Goal: Task Accomplishment & Management: Manage account settings

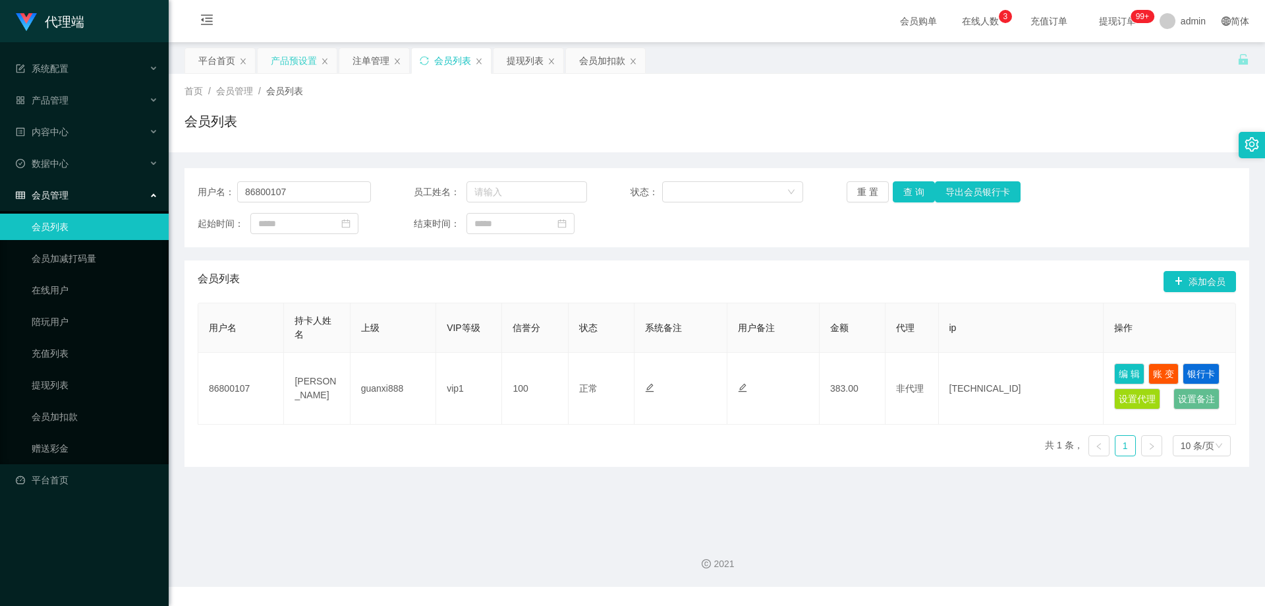
click at [301, 69] on div "产品预设置" at bounding box center [294, 60] width 46 height 25
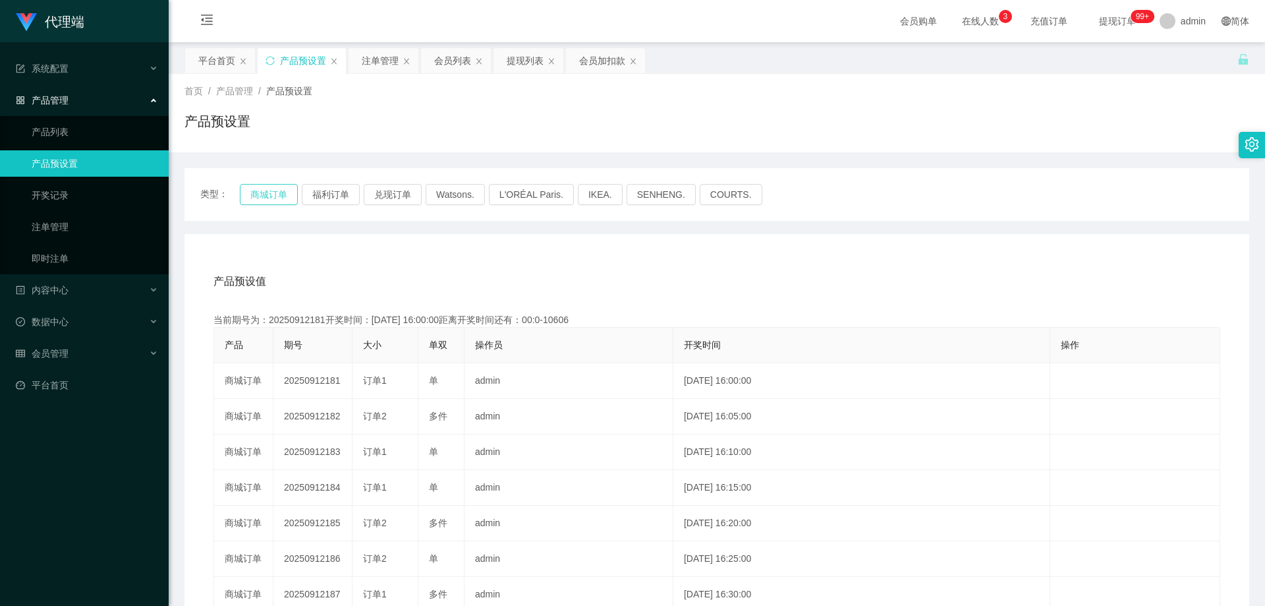
click at [270, 190] on button "商城订单" at bounding box center [269, 194] width 58 height 21
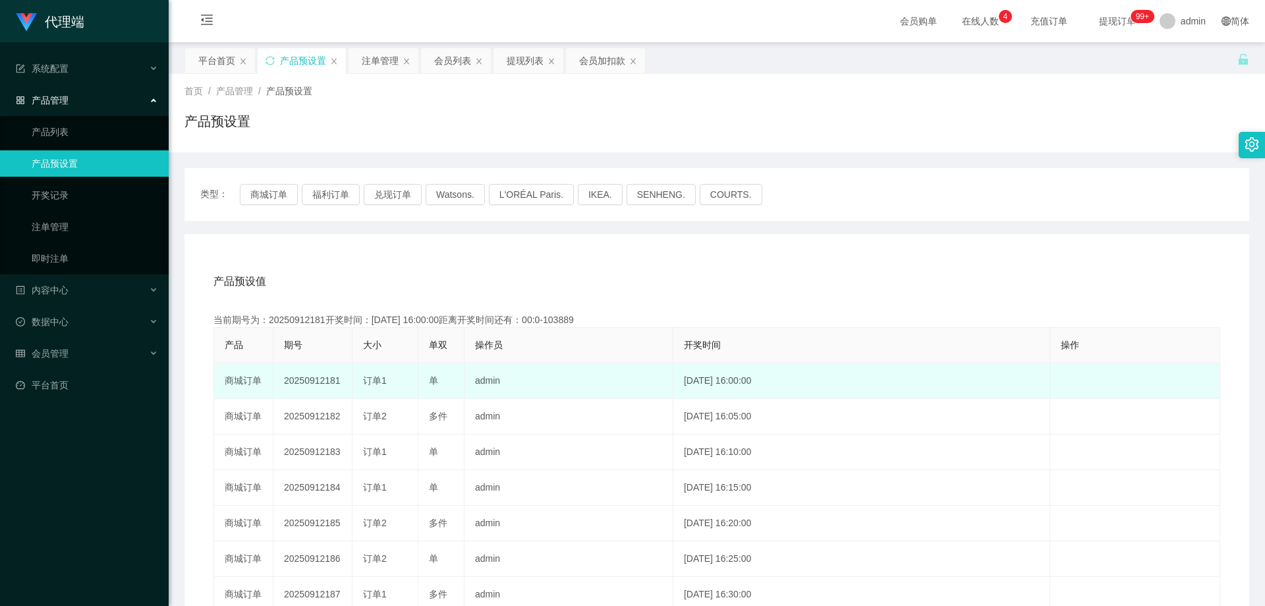
click at [314, 380] on td "20250912181" at bounding box center [313, 381] width 79 height 36
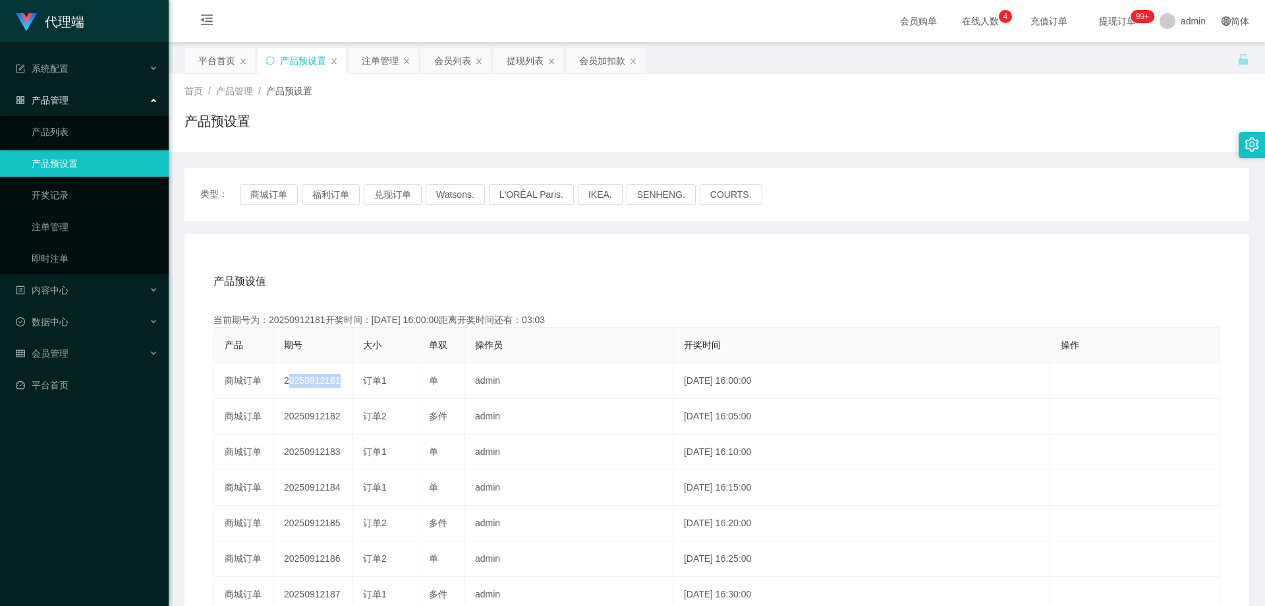
copy td "20250912181"
click at [368, 64] on div "注单管理" at bounding box center [380, 60] width 37 height 25
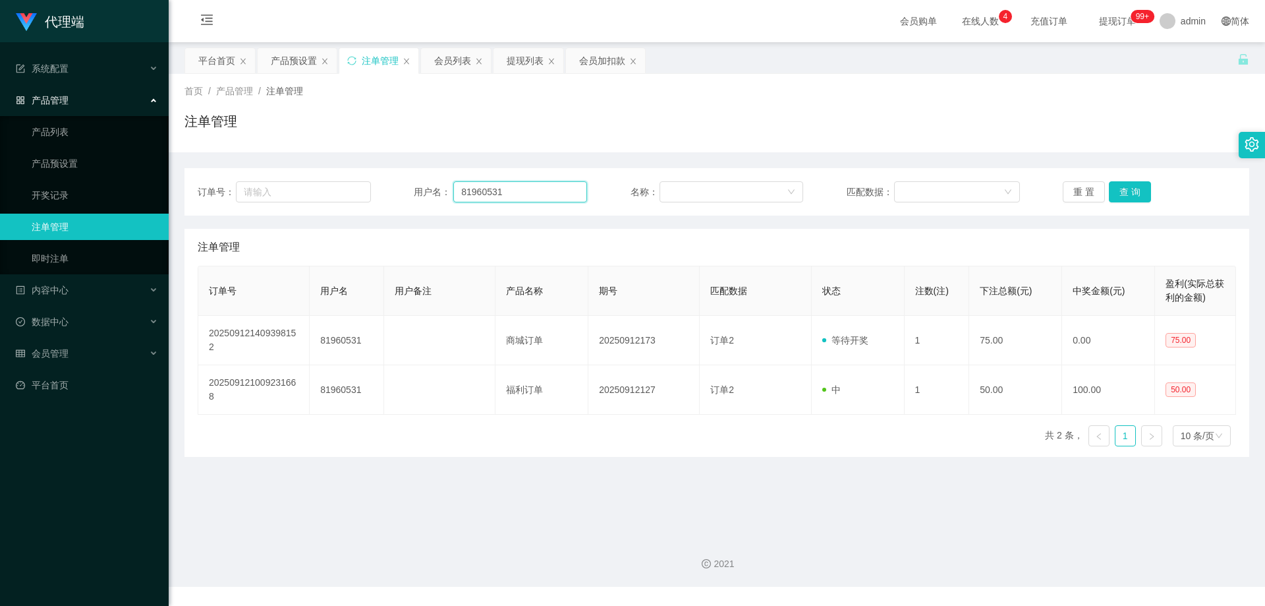
drag, startPoint x: 393, startPoint y: 181, endPoint x: 382, endPoint y: 181, distance: 10.5
click at [382, 181] on div "订单号： 用户名： 81960531 名称： 匹配数据： 重 置 查 询" at bounding box center [717, 191] width 1039 height 21
paste input "Rayleong"
type input "Rayleong"
click at [1125, 196] on button "查 询" at bounding box center [1130, 191] width 42 height 21
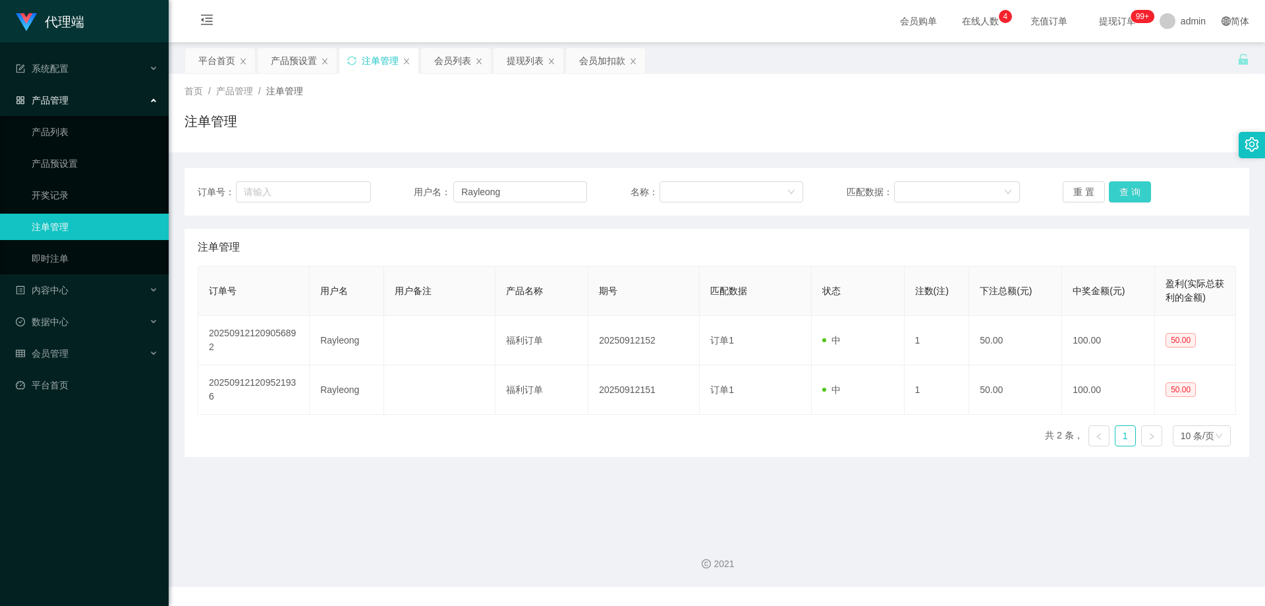
click at [1125, 196] on button "查 询" at bounding box center [1130, 191] width 42 height 21
click at [1125, 196] on div "重 置 查 询" at bounding box center [1149, 191] width 173 height 21
click at [1125, 196] on button "查 询" at bounding box center [1130, 191] width 42 height 21
click at [1125, 196] on div "重 置 查 询" at bounding box center [1149, 191] width 173 height 21
click at [1134, 197] on button "查 询" at bounding box center [1130, 191] width 42 height 21
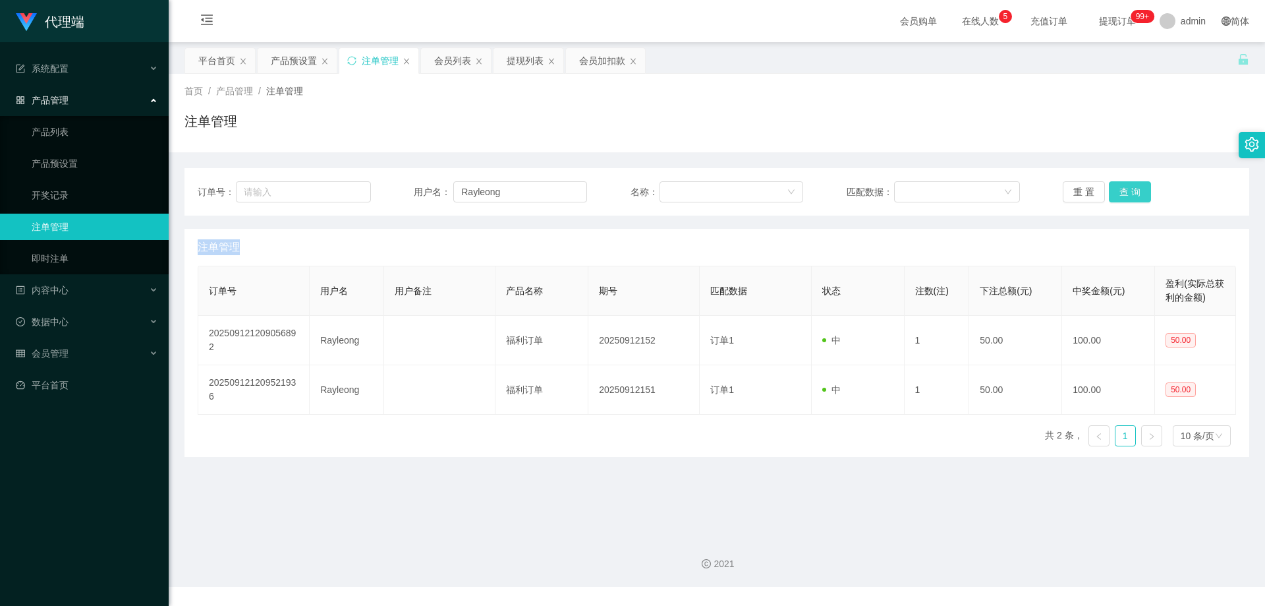
click at [1134, 197] on button "查 询" at bounding box center [1130, 191] width 42 height 21
click at [1134, 197] on button "查 询" at bounding box center [1137, 191] width 57 height 21
drag, startPoint x: 1134, startPoint y: 197, endPoint x: 1177, endPoint y: 140, distance: 71.4
click at [1134, 196] on button "查 询" at bounding box center [1137, 191] width 57 height 21
click at [1135, 188] on button "查 询" at bounding box center [1130, 191] width 42 height 21
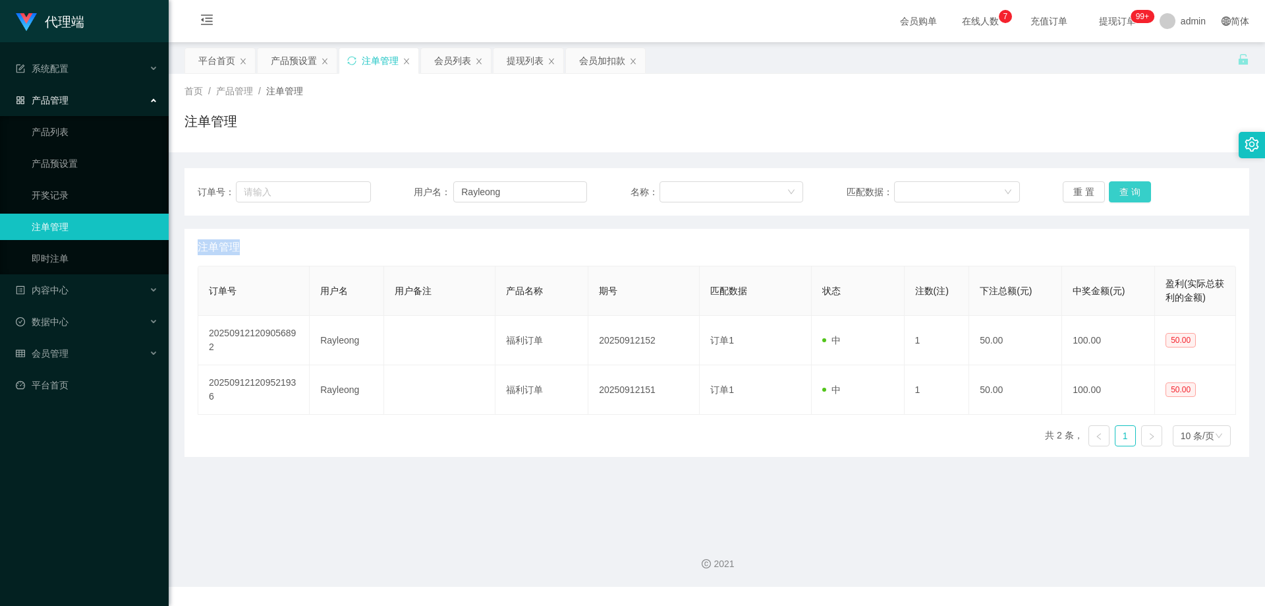
click at [1135, 188] on button "查 询" at bounding box center [1130, 191] width 42 height 21
click at [1135, 188] on div "重 置 查 询" at bounding box center [1149, 191] width 173 height 21
click at [1135, 188] on button "查 询" at bounding box center [1130, 191] width 42 height 21
click at [1135, 188] on div "重 置 查 询" at bounding box center [1149, 191] width 173 height 21
click at [1135, 188] on button "查 询" at bounding box center [1130, 191] width 42 height 21
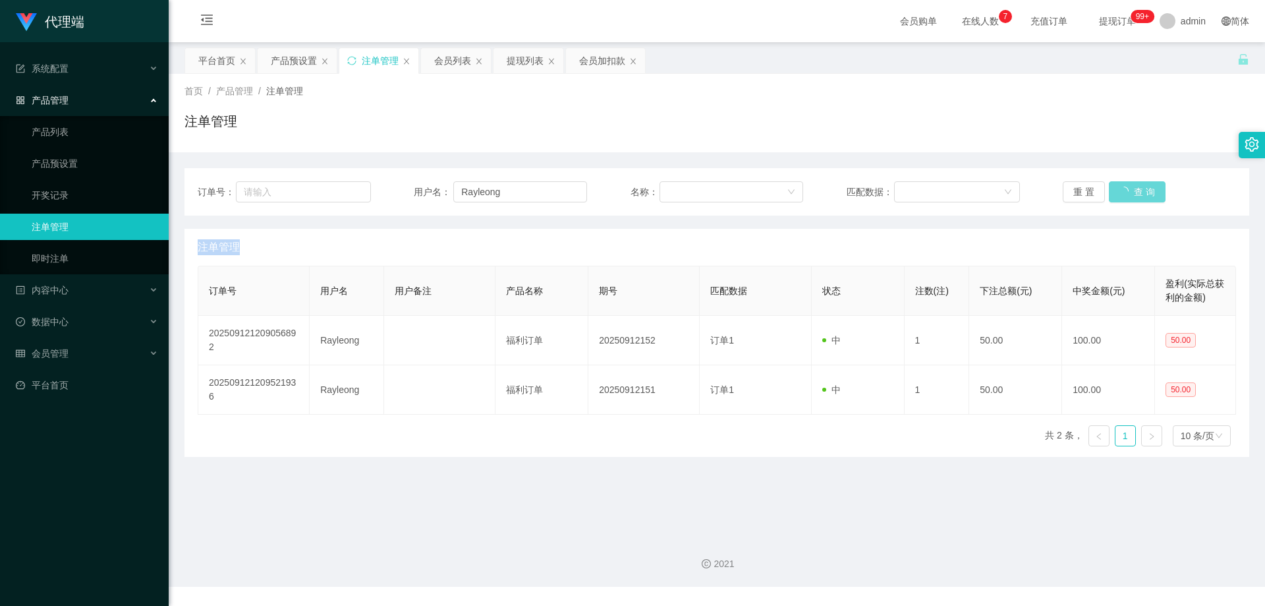
click at [1135, 188] on div "重 置 查 询" at bounding box center [1149, 191] width 173 height 21
click at [1135, 188] on button "查 询" at bounding box center [1137, 191] width 57 height 21
click at [1135, 188] on div "重 置 查 询" at bounding box center [1149, 191] width 173 height 21
click at [1127, 193] on button "查 询" at bounding box center [1130, 191] width 42 height 21
click at [1127, 193] on div "重 置 查 询" at bounding box center [1149, 191] width 173 height 21
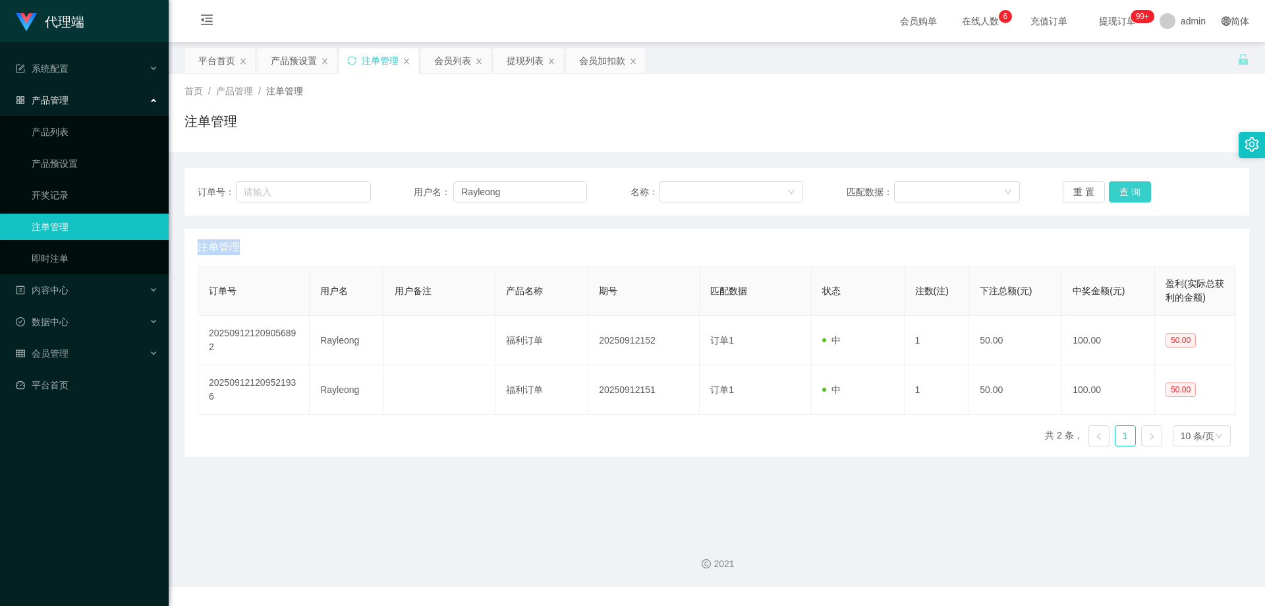
click at [1127, 193] on button "查 询" at bounding box center [1130, 191] width 42 height 21
click at [1127, 193] on div "重 置 查 询" at bounding box center [1149, 191] width 173 height 21
click at [1127, 193] on button "查 询" at bounding box center [1130, 191] width 42 height 21
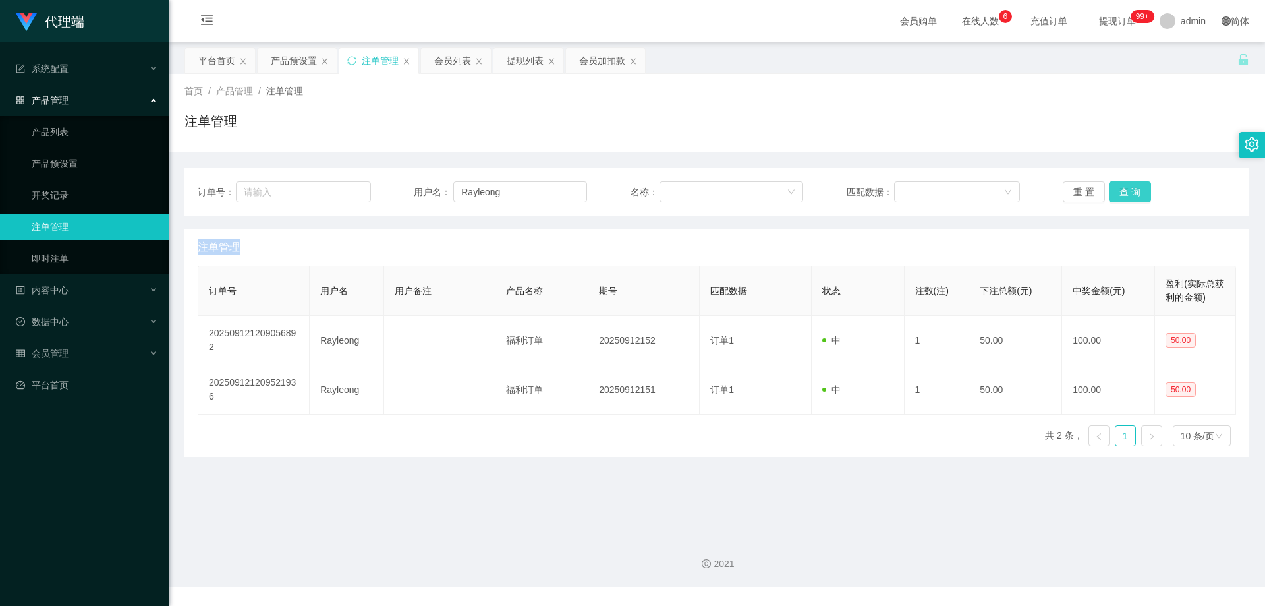
click at [1127, 193] on div "重 置 查 询" at bounding box center [1149, 191] width 173 height 21
click at [1127, 193] on button "查 询" at bounding box center [1130, 191] width 42 height 21
click at [1131, 194] on button "查 询" at bounding box center [1130, 191] width 42 height 21
click at [1131, 194] on button "查 询" at bounding box center [1137, 191] width 57 height 21
click at [1131, 194] on div "重 置 查 询" at bounding box center [1149, 191] width 173 height 21
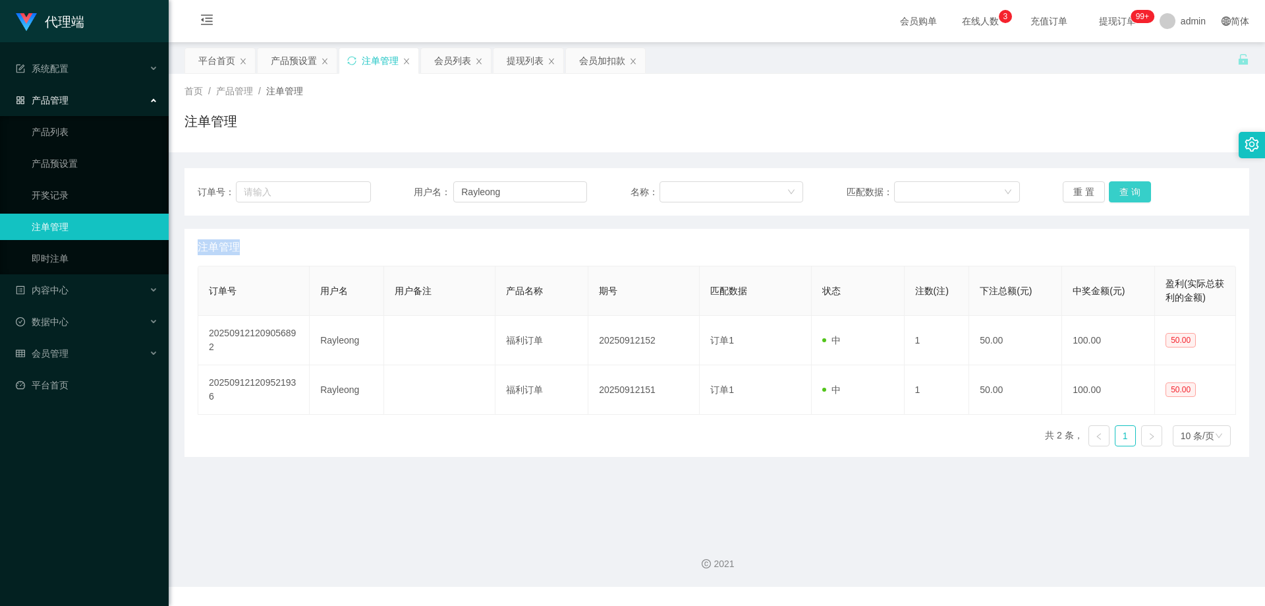
click at [1131, 194] on button "查 询" at bounding box center [1130, 191] width 42 height 21
click at [1131, 194] on div "重 置 查 询" at bounding box center [1149, 191] width 173 height 21
click at [1131, 194] on button "查 询" at bounding box center [1130, 191] width 42 height 21
click at [1131, 194] on div "重 置 查 询" at bounding box center [1149, 191] width 173 height 21
click at [1131, 194] on button "查 询" at bounding box center [1137, 191] width 57 height 21
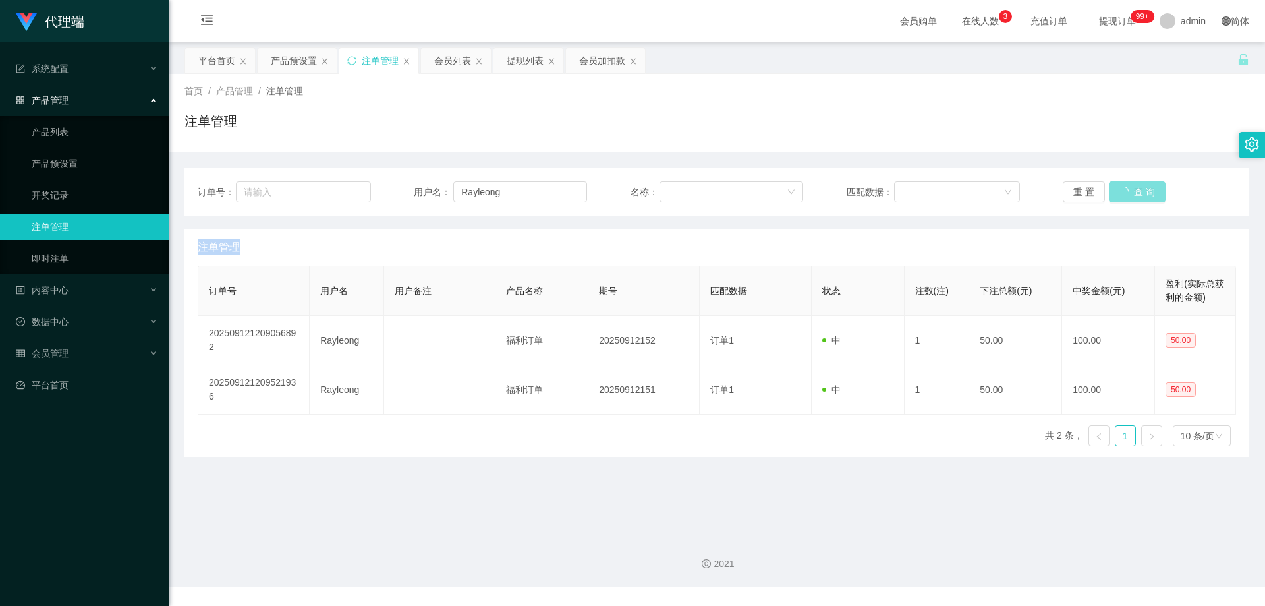
click at [1131, 194] on div "重 置 查 询" at bounding box center [1149, 191] width 173 height 21
click at [1131, 194] on button "查 询" at bounding box center [1130, 191] width 42 height 21
click at [1131, 194] on div "重 置 查 询" at bounding box center [1149, 191] width 173 height 21
drag, startPoint x: 1131, startPoint y: 194, endPoint x: 1134, endPoint y: 202, distance: 8.0
click at [1131, 194] on button "查 询" at bounding box center [1130, 191] width 42 height 21
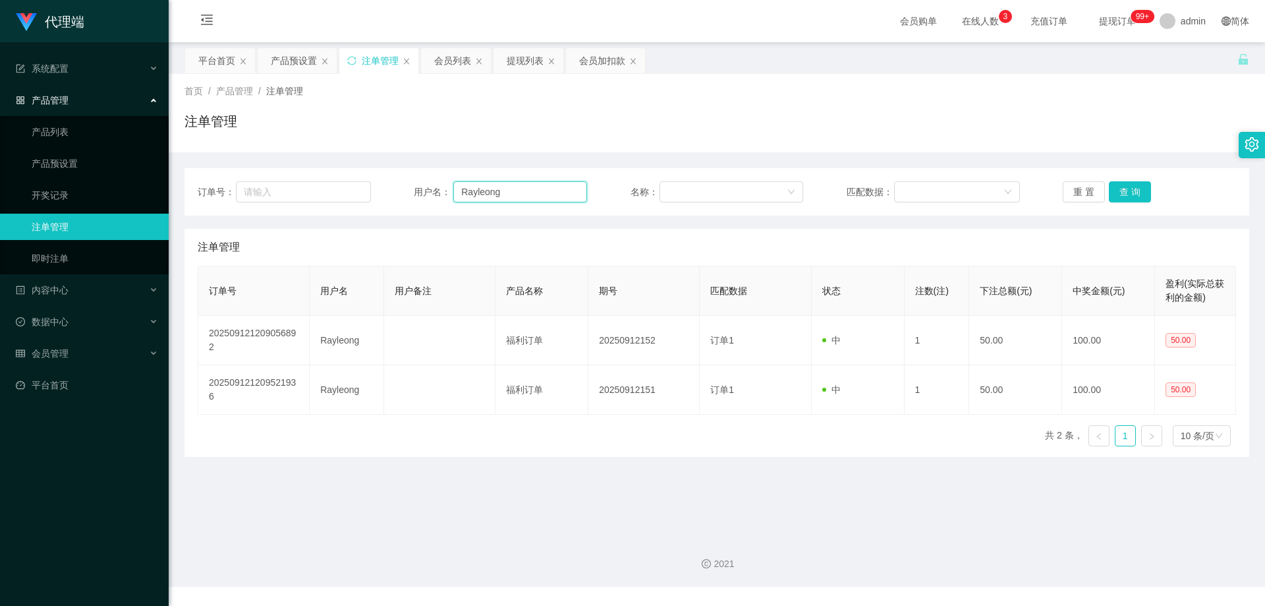
drag, startPoint x: 514, startPoint y: 193, endPoint x: 368, endPoint y: 175, distance: 147.5
click at [367, 175] on div "订单号： 用户名： Rayleong 名称： 匹配数据： 重 置 查 询" at bounding box center [717, 191] width 1065 height 47
click at [444, 53] on div "会员列表" at bounding box center [452, 60] width 37 height 25
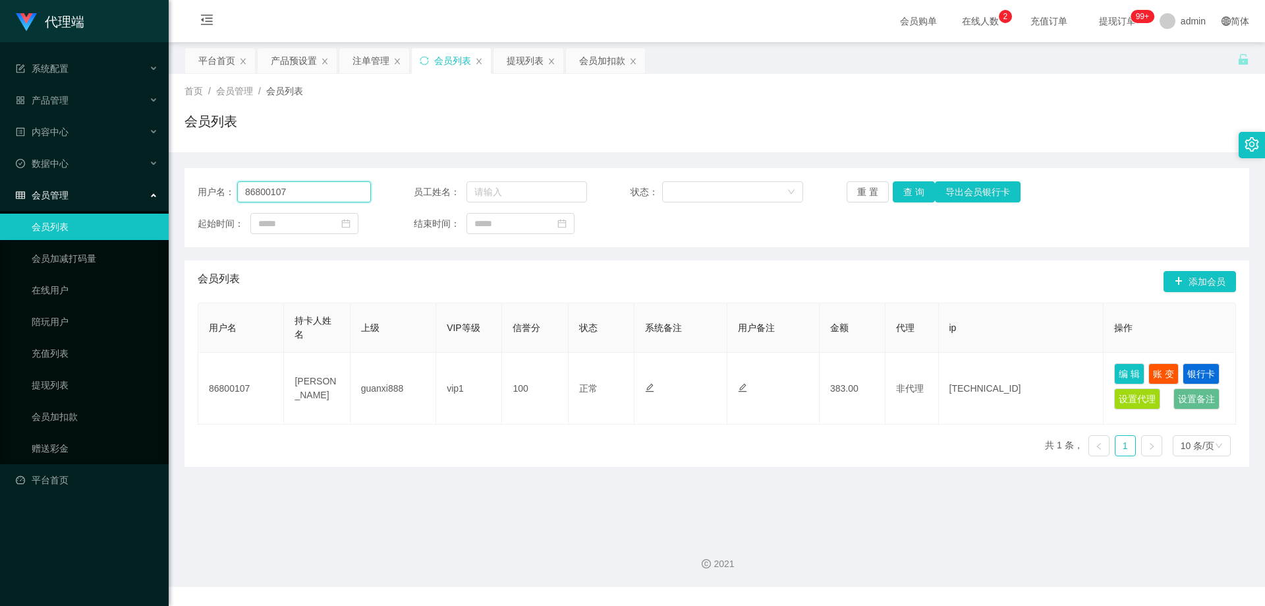
drag, startPoint x: 323, startPoint y: 191, endPoint x: 127, endPoint y: 179, distance: 196.1
click at [127, 179] on section "代理端 系统配置 产品管理 产品列表 产品预设置 开奖记录 注单管理 即时注单 内容中心 数据中心 会员管理 会员列表 会员加减打码量 在线用户 陪玩用户 充…" at bounding box center [632, 293] width 1265 height 587
paste input "Rayleong"
type input "Rayleong"
click at [902, 191] on button "查 询" at bounding box center [914, 191] width 42 height 21
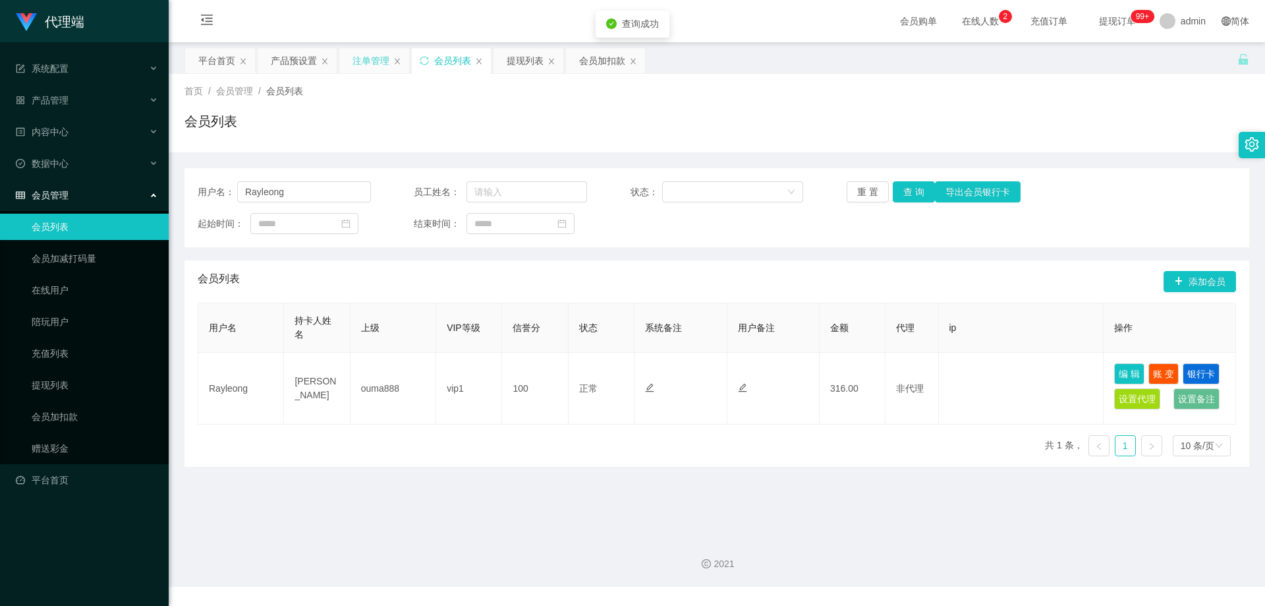
click at [367, 58] on div "注单管理" at bounding box center [371, 60] width 37 height 25
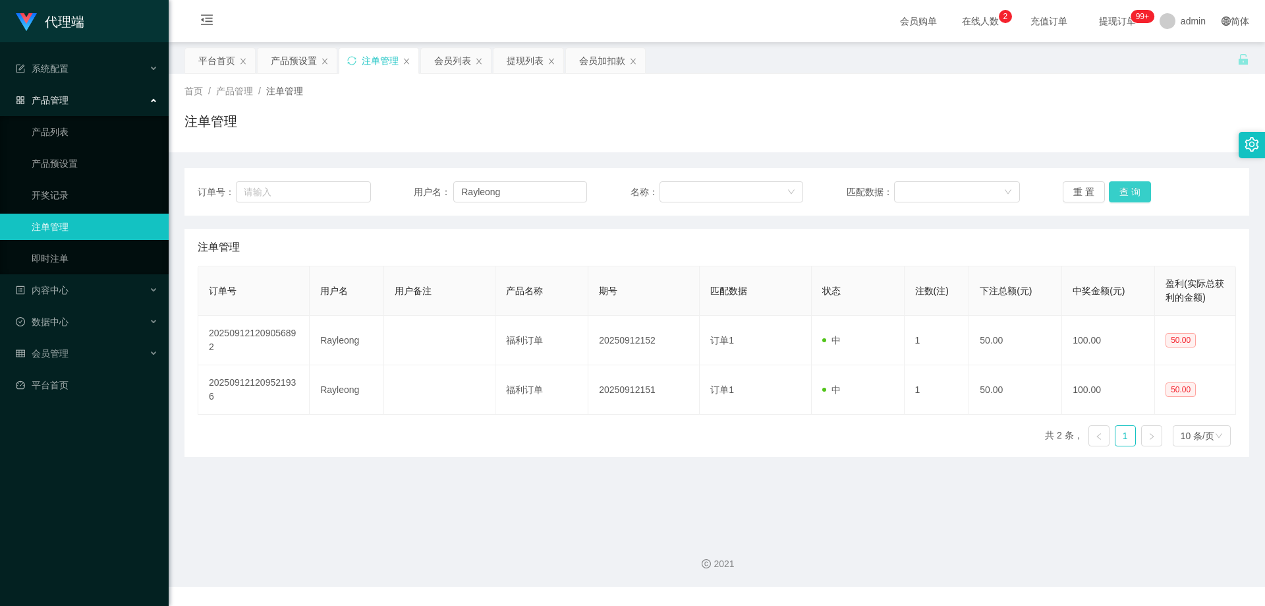
click at [1132, 191] on button "查 询" at bounding box center [1130, 191] width 42 height 21
click at [1132, 191] on div "重 置 查 询" at bounding box center [1149, 191] width 173 height 21
click at [1132, 191] on button "查 询" at bounding box center [1130, 191] width 42 height 21
click at [1132, 191] on div "重 置 查 询" at bounding box center [1149, 191] width 173 height 21
click at [1132, 191] on button "查 询" at bounding box center [1130, 191] width 42 height 21
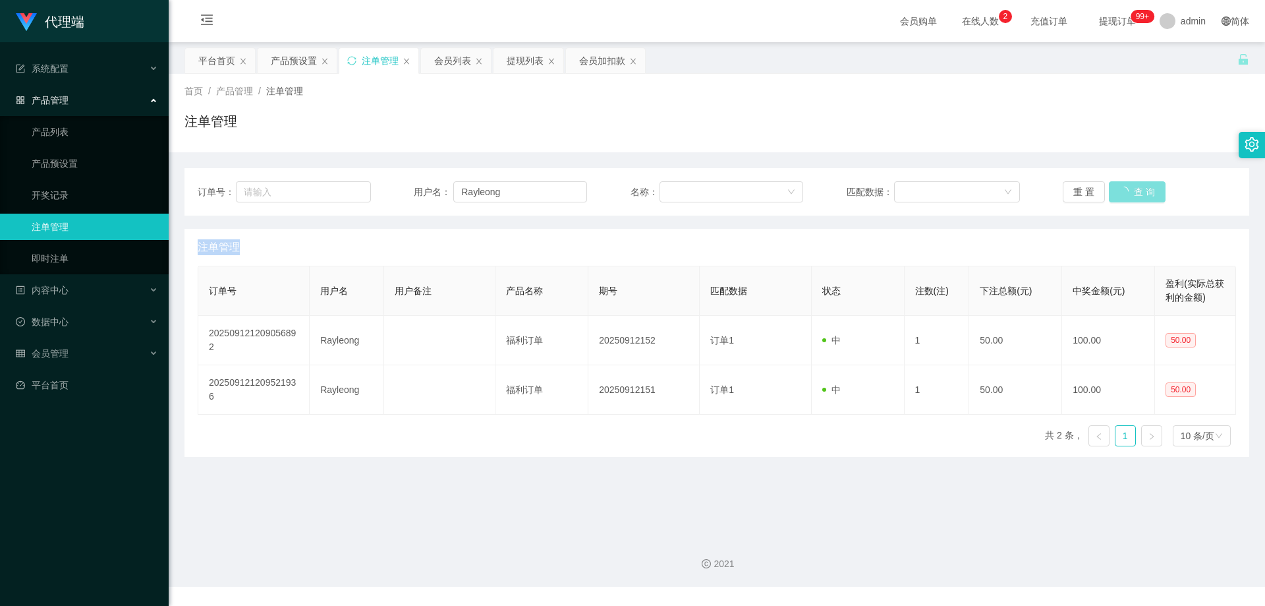
click at [1132, 191] on div "重 置 查 询" at bounding box center [1149, 191] width 173 height 21
click at [1132, 191] on button "查 询" at bounding box center [1137, 191] width 57 height 21
click at [1132, 192] on button "查 询" at bounding box center [1130, 191] width 42 height 21
click at [1132, 192] on button "查 询" at bounding box center [1137, 191] width 57 height 21
click at [1132, 192] on div "重 置 查 询" at bounding box center [1149, 191] width 173 height 21
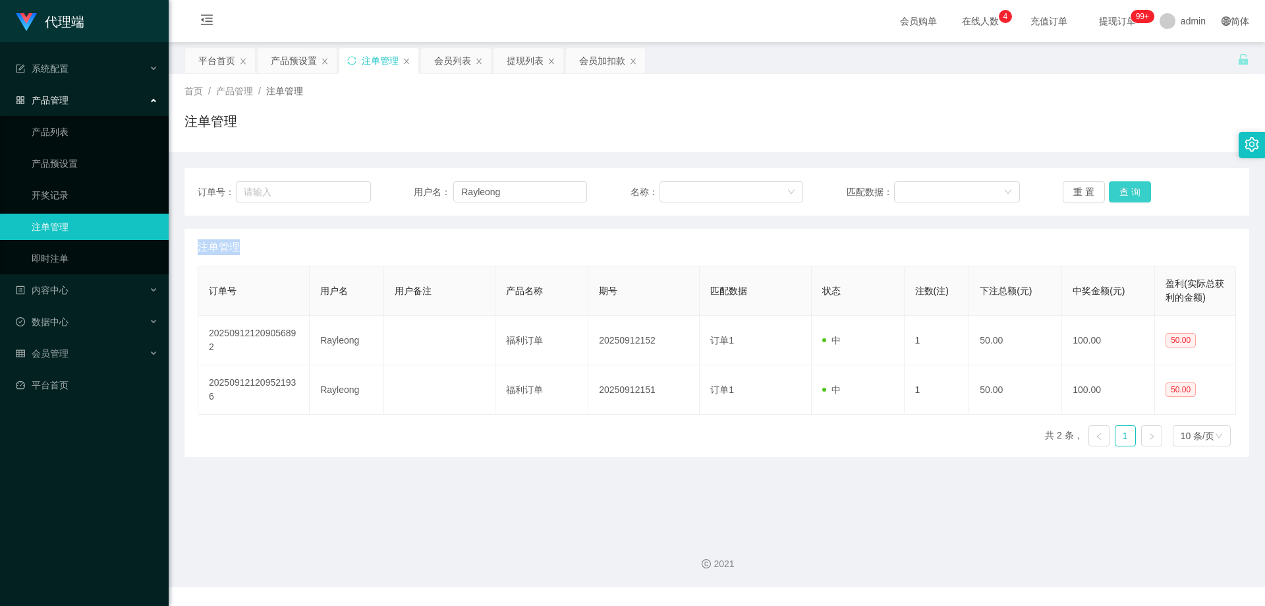
click at [1132, 192] on button "查 询" at bounding box center [1130, 191] width 42 height 21
click at [1132, 192] on div "重 置 查 询" at bounding box center [1149, 191] width 173 height 21
click at [1132, 192] on button "查 询" at bounding box center [1130, 191] width 42 height 21
click at [1132, 192] on div "重 置 查 询" at bounding box center [1149, 191] width 173 height 21
click at [1132, 192] on button "查 询" at bounding box center [1130, 191] width 42 height 21
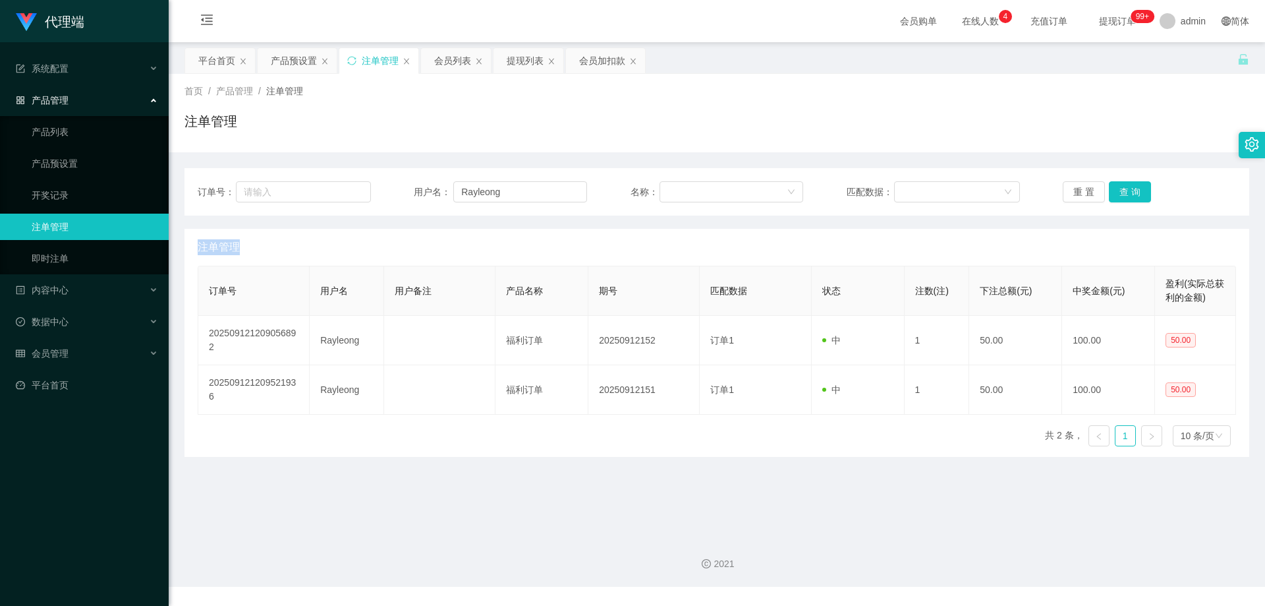
click at [1132, 192] on div "重 置 查 询" at bounding box center [1149, 191] width 173 height 21
click at [1132, 192] on button "查 询" at bounding box center [1130, 191] width 42 height 21
click at [1132, 192] on div "重 置 查 询" at bounding box center [1149, 191] width 173 height 21
click at [1132, 192] on button "查 询" at bounding box center [1130, 191] width 42 height 21
click at [1132, 192] on div "重 置 查 询" at bounding box center [1149, 191] width 173 height 21
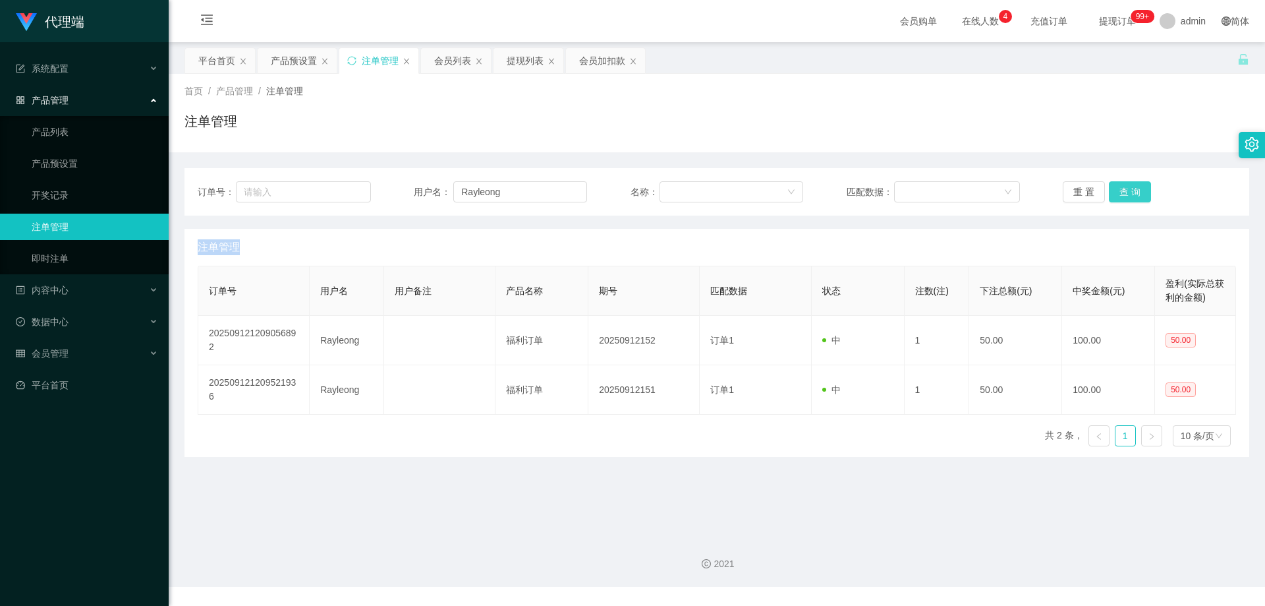
click at [1132, 192] on button "查 询" at bounding box center [1130, 191] width 42 height 21
click at [1132, 192] on div "重 置 查 询" at bounding box center [1149, 191] width 173 height 21
click at [1132, 192] on button "查 询" at bounding box center [1130, 191] width 42 height 21
click at [1146, 179] on div "订单号： 用户名： Rayleong 名称： 匹配数据： 重 置 查 询" at bounding box center [717, 191] width 1065 height 47
click at [1126, 191] on button "查 询" at bounding box center [1130, 191] width 42 height 21
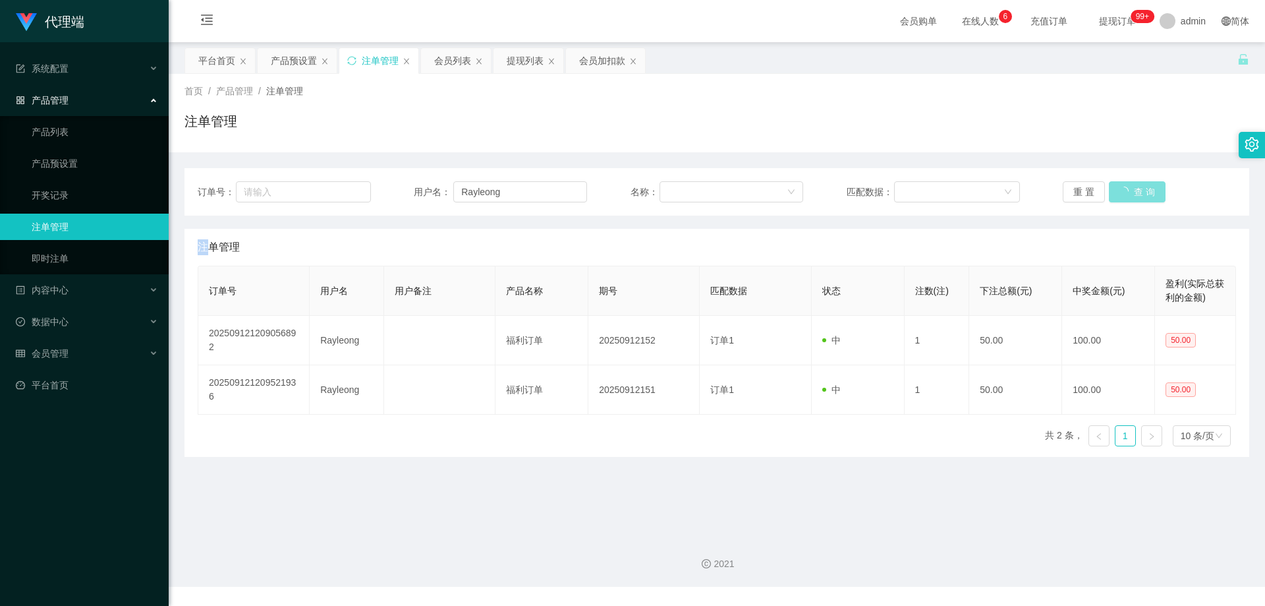
click at [1126, 191] on div "重 置 查 询" at bounding box center [1149, 191] width 173 height 21
click at [1125, 191] on button "查 询" at bounding box center [1130, 191] width 42 height 21
click at [1125, 191] on div "重 置 查 询" at bounding box center [1149, 191] width 173 height 21
click at [1125, 191] on button "查 询" at bounding box center [1130, 191] width 42 height 21
click at [1125, 191] on div "重 置 查 询" at bounding box center [1149, 191] width 173 height 21
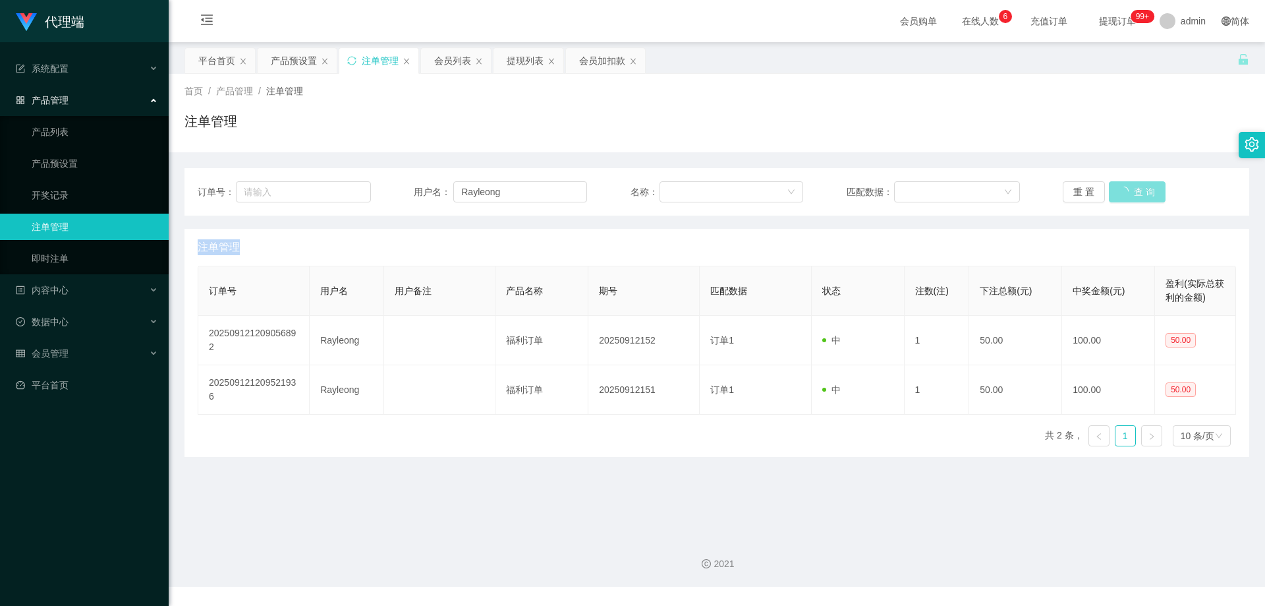
click at [1125, 191] on button "查 询" at bounding box center [1137, 191] width 57 height 21
click at [1125, 191] on div "重 置 查 询" at bounding box center [1149, 191] width 173 height 21
click at [1125, 191] on button "查 询" at bounding box center [1130, 191] width 42 height 21
click at [1135, 190] on button "查 询" at bounding box center [1130, 191] width 42 height 21
click at [1135, 190] on div "重 置 查 询" at bounding box center [1149, 191] width 173 height 21
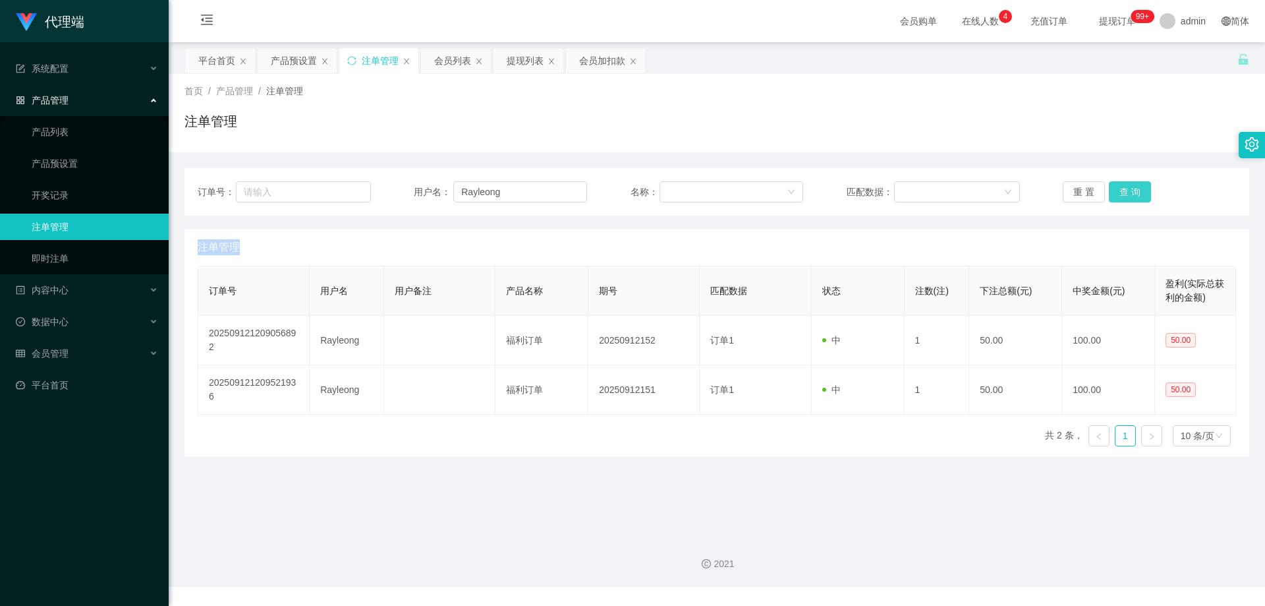
click at [1135, 190] on button "查 询" at bounding box center [1130, 191] width 42 height 21
click at [1135, 190] on div "重 置 查 询" at bounding box center [1149, 191] width 173 height 21
click at [1135, 190] on button "查 询" at bounding box center [1130, 191] width 42 height 21
click at [1135, 190] on div "重 置 查 询" at bounding box center [1149, 191] width 173 height 21
click at [1135, 190] on button "查 询" at bounding box center [1130, 191] width 42 height 21
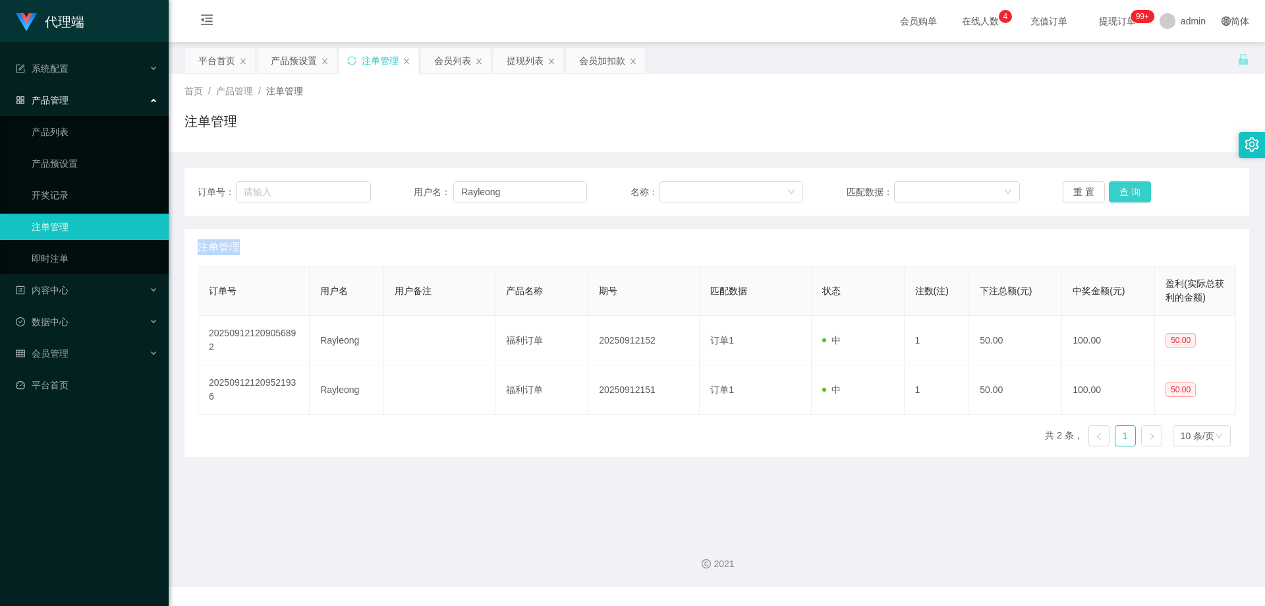
click at [1135, 190] on div "重 置 查 询" at bounding box center [1149, 191] width 173 height 21
click at [1135, 190] on button "查 询" at bounding box center [1130, 191] width 42 height 21
click at [1135, 190] on div "重 置 查 询" at bounding box center [1149, 191] width 173 height 21
click at [1135, 190] on button "查 询" at bounding box center [1130, 191] width 42 height 21
click at [1135, 190] on div "重 置 查 询" at bounding box center [1149, 191] width 173 height 21
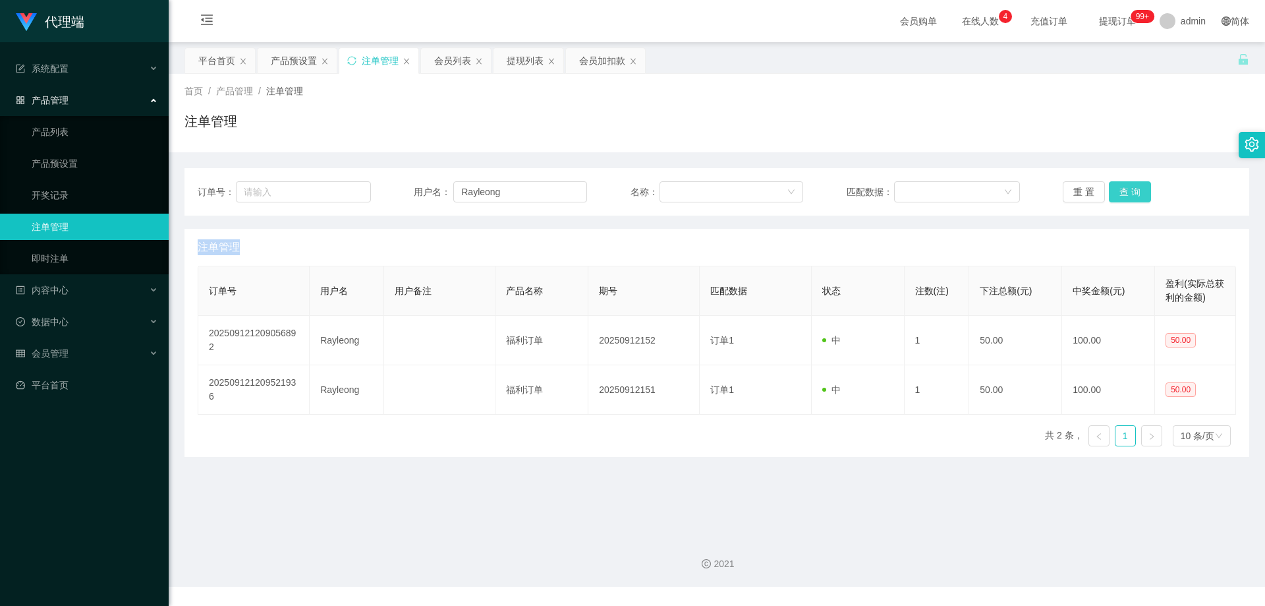
click at [1135, 190] on button "查 询" at bounding box center [1130, 191] width 42 height 21
click at [1135, 190] on div "重 置 查 询" at bounding box center [1149, 191] width 173 height 21
click at [1135, 190] on button "查 询" at bounding box center [1130, 191] width 42 height 21
click at [1135, 190] on div "重 置 查 询" at bounding box center [1149, 191] width 173 height 21
click at [1135, 190] on button "查 询" at bounding box center [1130, 191] width 42 height 21
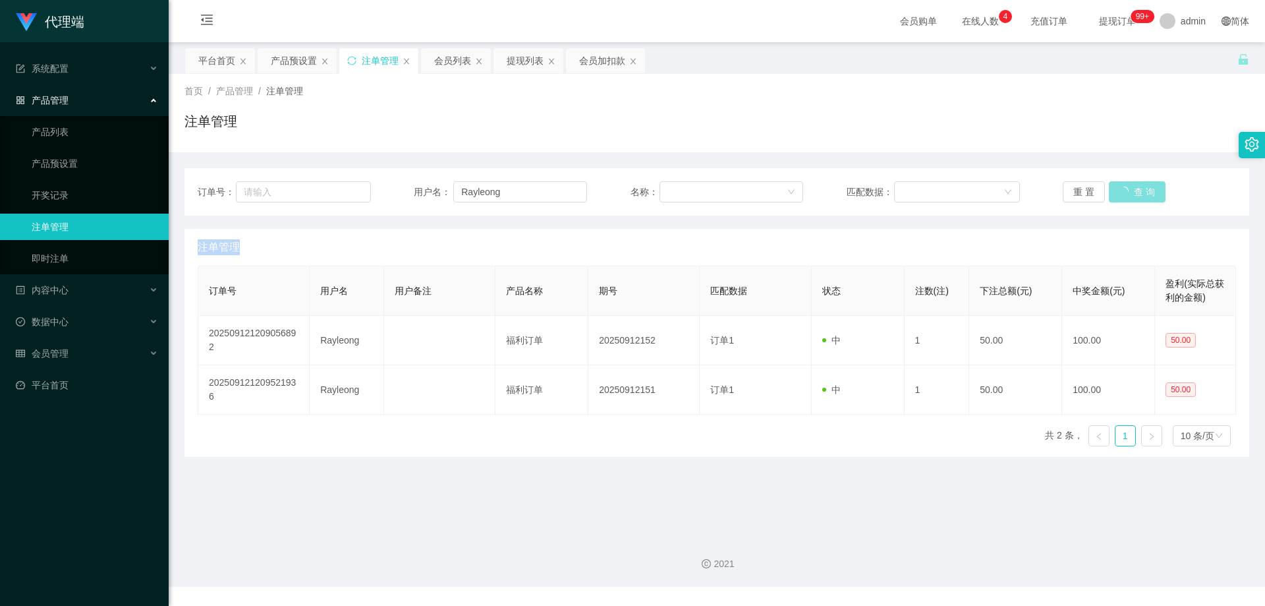
click at [1130, 189] on button "查 询" at bounding box center [1137, 191] width 57 height 21
click at [1130, 189] on div "重 置 查 询" at bounding box center [1149, 191] width 173 height 21
click at [1130, 189] on button "查 询" at bounding box center [1130, 191] width 42 height 21
click at [1130, 189] on div "重 置 查 询" at bounding box center [1149, 191] width 173 height 21
click at [1130, 189] on button "查 询" at bounding box center [1130, 191] width 42 height 21
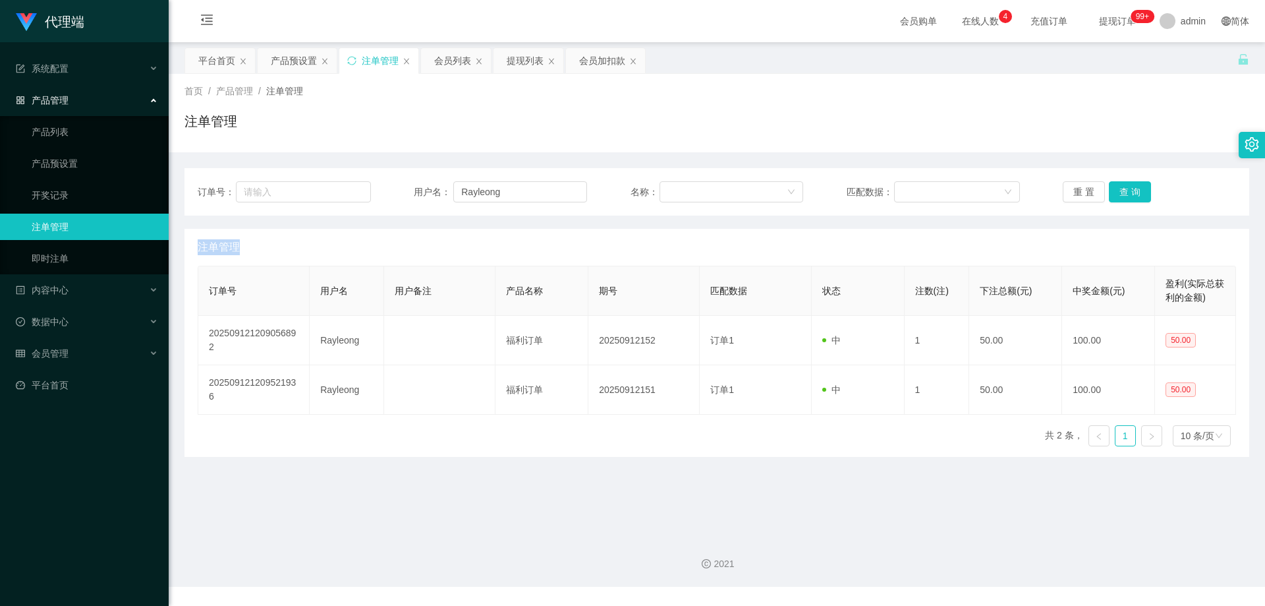
click at [1130, 188] on div "重 置 查 询" at bounding box center [1149, 191] width 173 height 21
click at [1130, 188] on button "查 询" at bounding box center [1130, 191] width 42 height 21
click at [1122, 193] on button "查 询" at bounding box center [1130, 191] width 42 height 21
click at [1122, 193] on div "重 置 查 询" at bounding box center [1149, 191] width 173 height 21
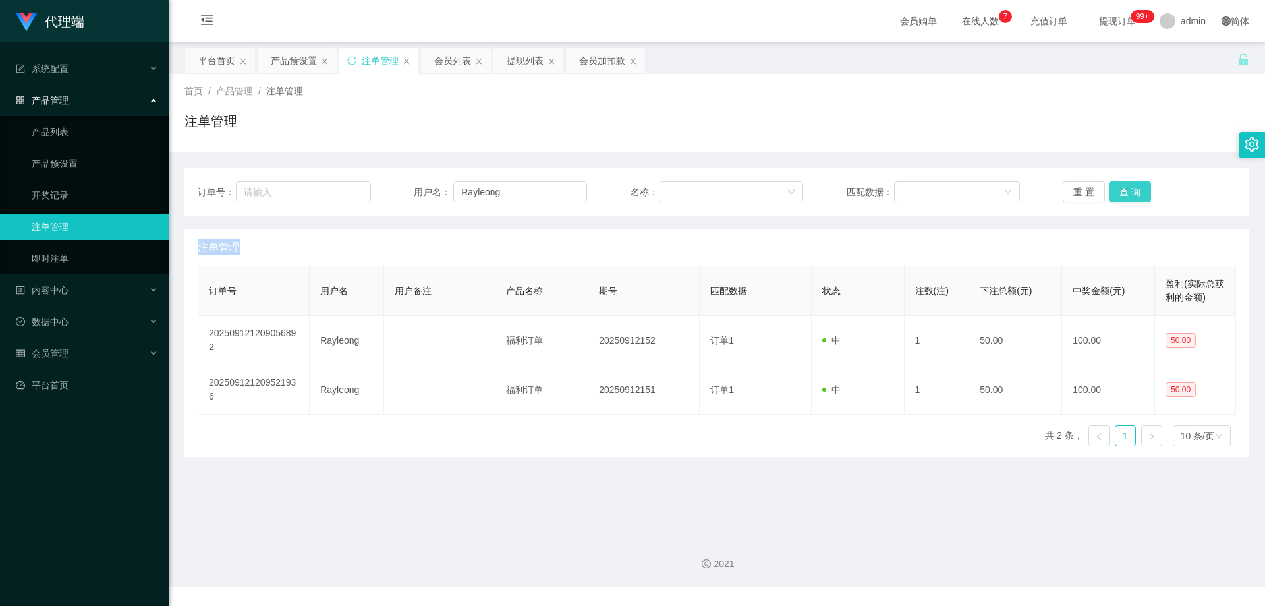
click at [1122, 192] on button "查 询" at bounding box center [1130, 191] width 42 height 21
drag, startPoint x: 498, startPoint y: 195, endPoint x: 323, endPoint y: 179, distance: 176.0
click at [323, 179] on div "订单号： 用户名： Rayleong 名称： 匹配数据： 重 置 查 询" at bounding box center [717, 191] width 1065 height 47
click at [447, 56] on div "会员列表" at bounding box center [452, 60] width 37 height 25
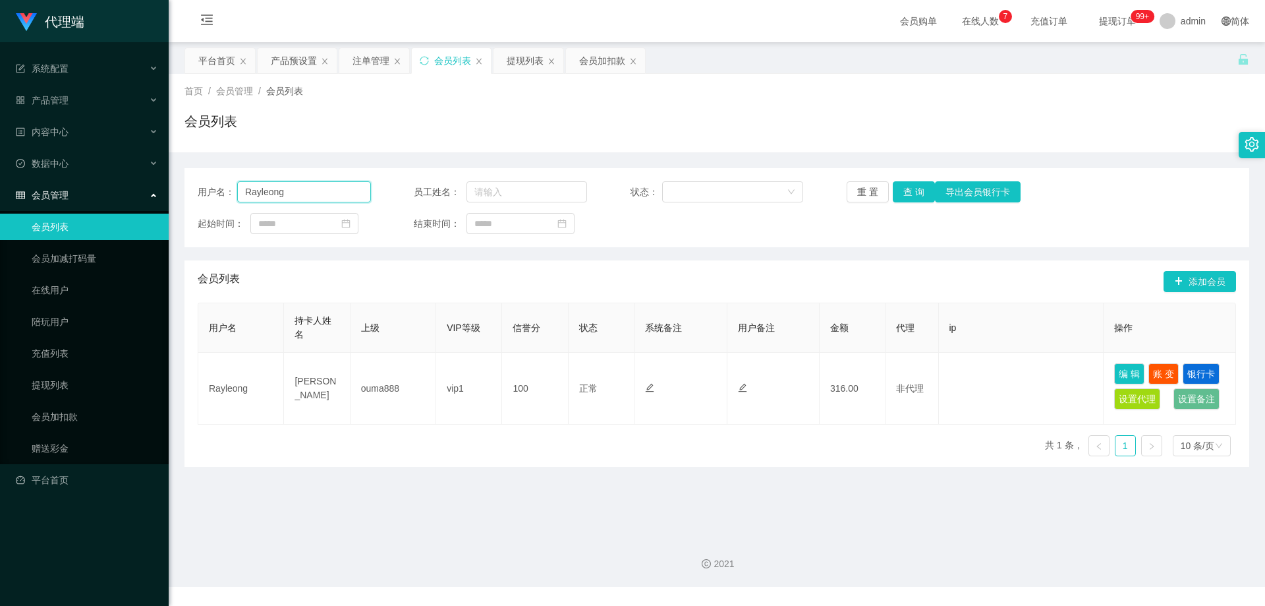
click at [337, 190] on input "Rayleong" at bounding box center [304, 191] width 134 height 21
click at [919, 188] on button "查 询" at bounding box center [914, 191] width 42 height 21
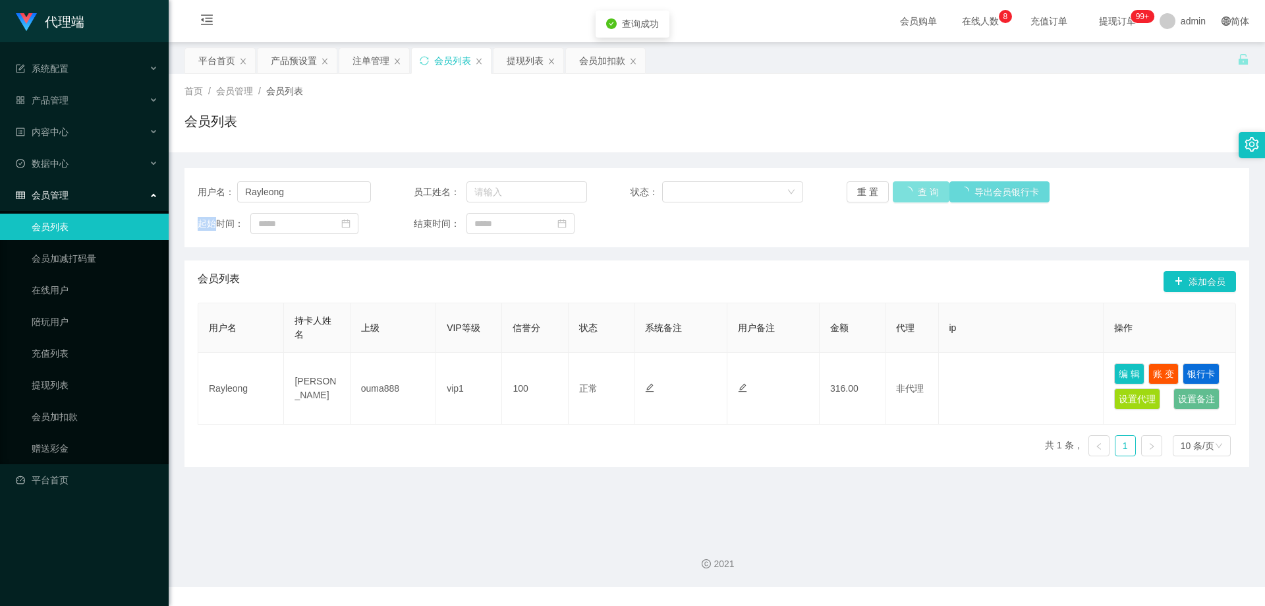
click at [919, 188] on div "重 置 查 询 导出会员银行卡" at bounding box center [933, 191] width 173 height 21
drag, startPoint x: 919, startPoint y: 188, endPoint x: 965, endPoint y: 159, distance: 54.5
click at [919, 188] on button "查 询" at bounding box center [914, 191] width 42 height 21
click at [296, 54] on div "产品预设置" at bounding box center [294, 60] width 46 height 25
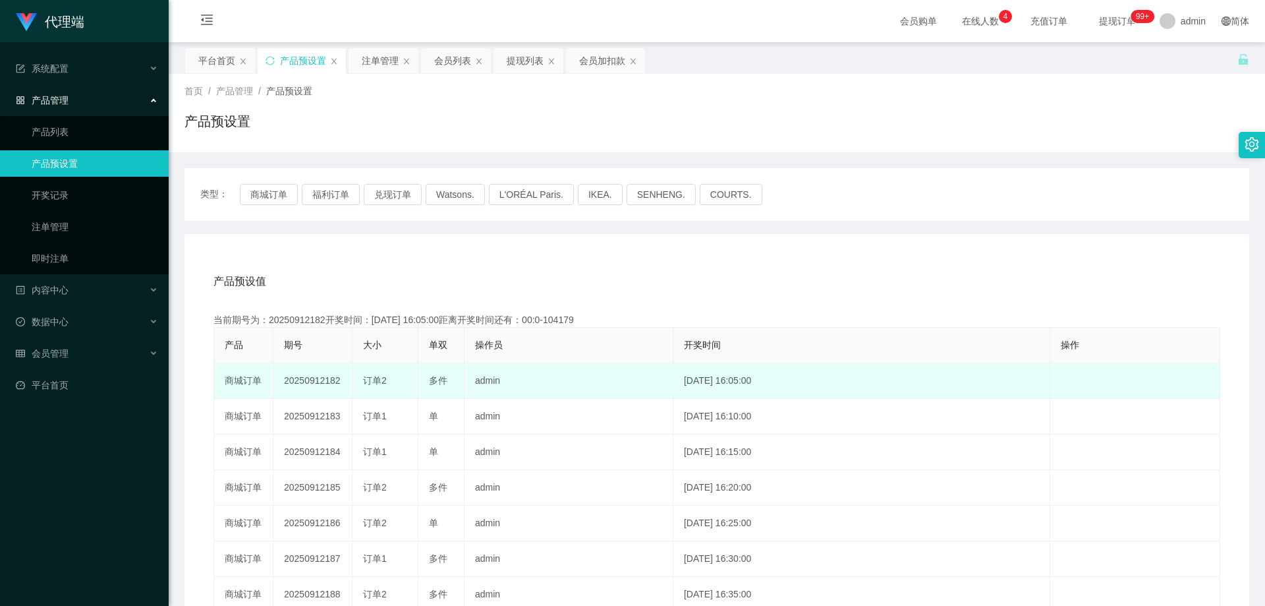
click at [321, 374] on td "20250912182" at bounding box center [313, 381] width 79 height 36
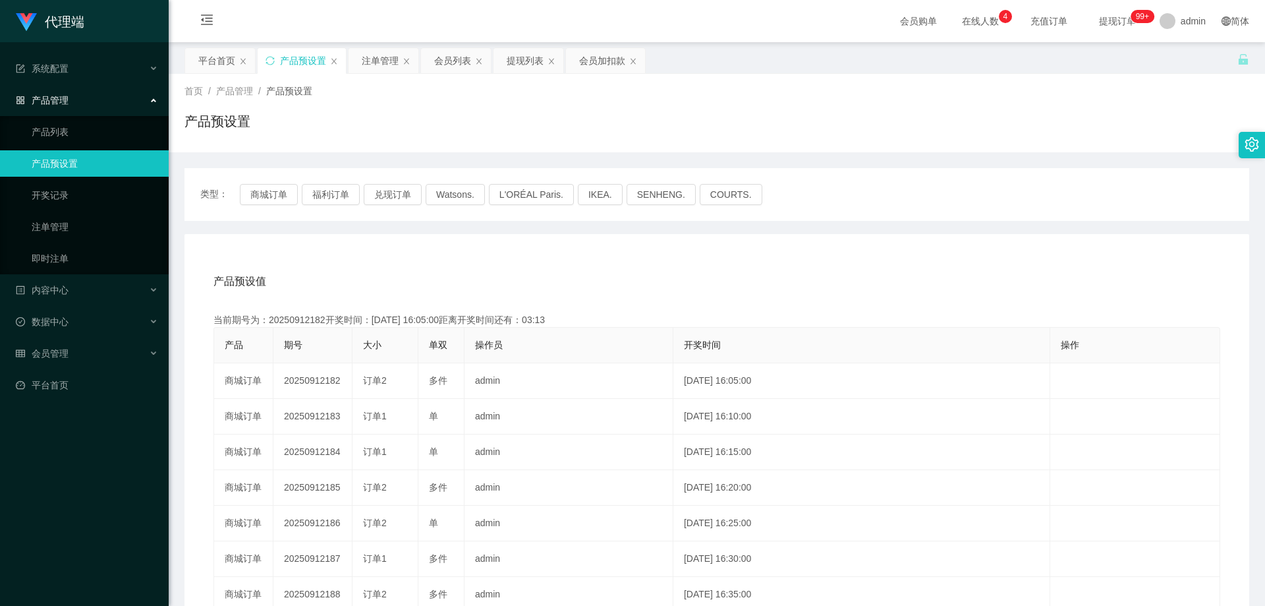
copy td "20250912182"
click at [371, 48] on div "注单管理" at bounding box center [380, 60] width 37 height 25
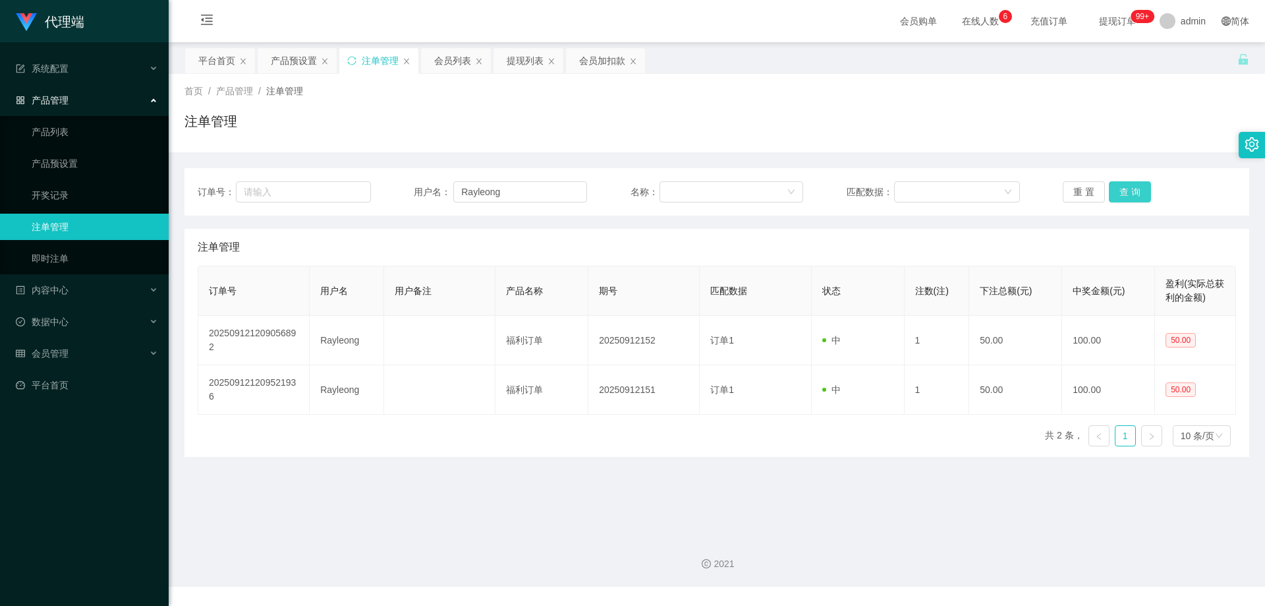
click at [1119, 192] on button "查 询" at bounding box center [1130, 191] width 42 height 21
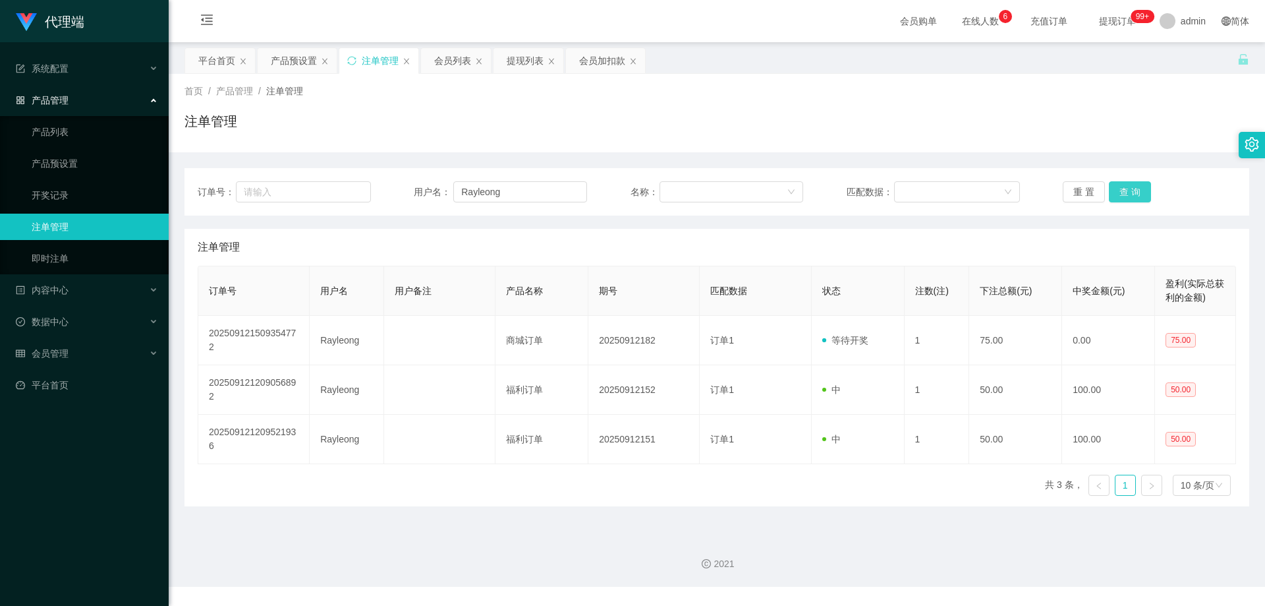
click at [1119, 192] on button "查 询" at bounding box center [1130, 191] width 42 height 21
click at [1124, 191] on button "查 询" at bounding box center [1130, 191] width 42 height 21
click at [1124, 191] on div "重 置 查 询" at bounding box center [1149, 191] width 173 height 21
click at [1124, 191] on button "查 询" at bounding box center [1130, 191] width 42 height 21
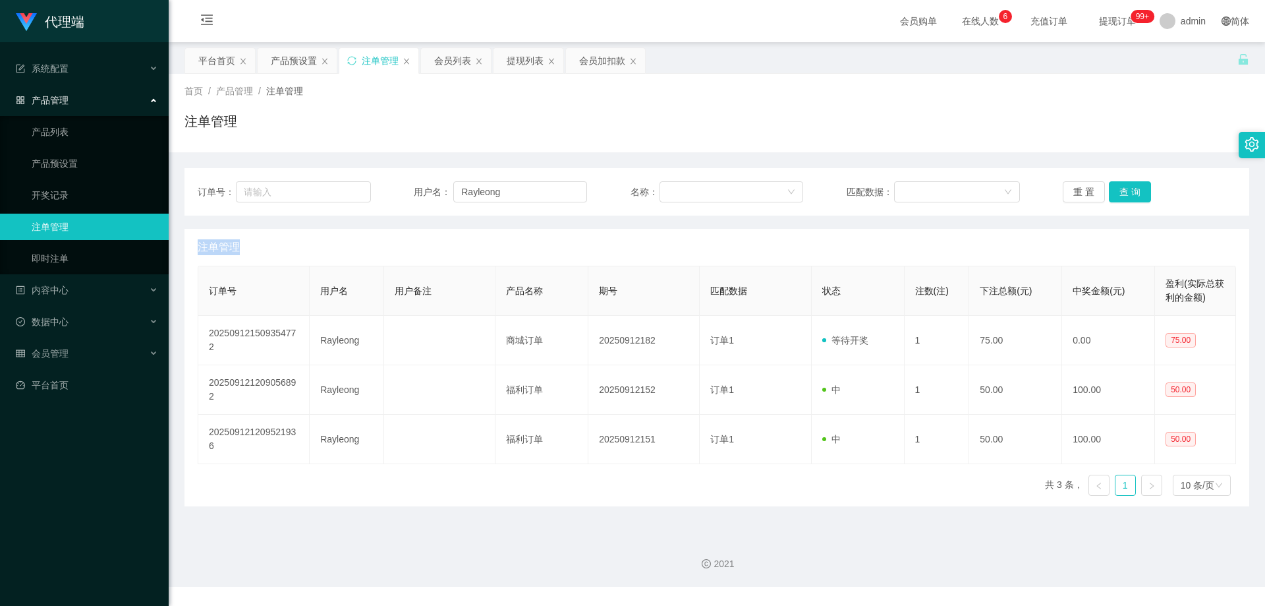
click at [1124, 191] on div "重 置 查 询" at bounding box center [1149, 191] width 173 height 21
click at [1124, 191] on button "查 询" at bounding box center [1130, 191] width 42 height 21
click at [1124, 191] on div "重 置 查 询" at bounding box center [1149, 191] width 173 height 21
click at [1124, 191] on button "查 询" at bounding box center [1130, 191] width 42 height 21
click at [1124, 191] on div "重 置 查 询" at bounding box center [1149, 191] width 173 height 21
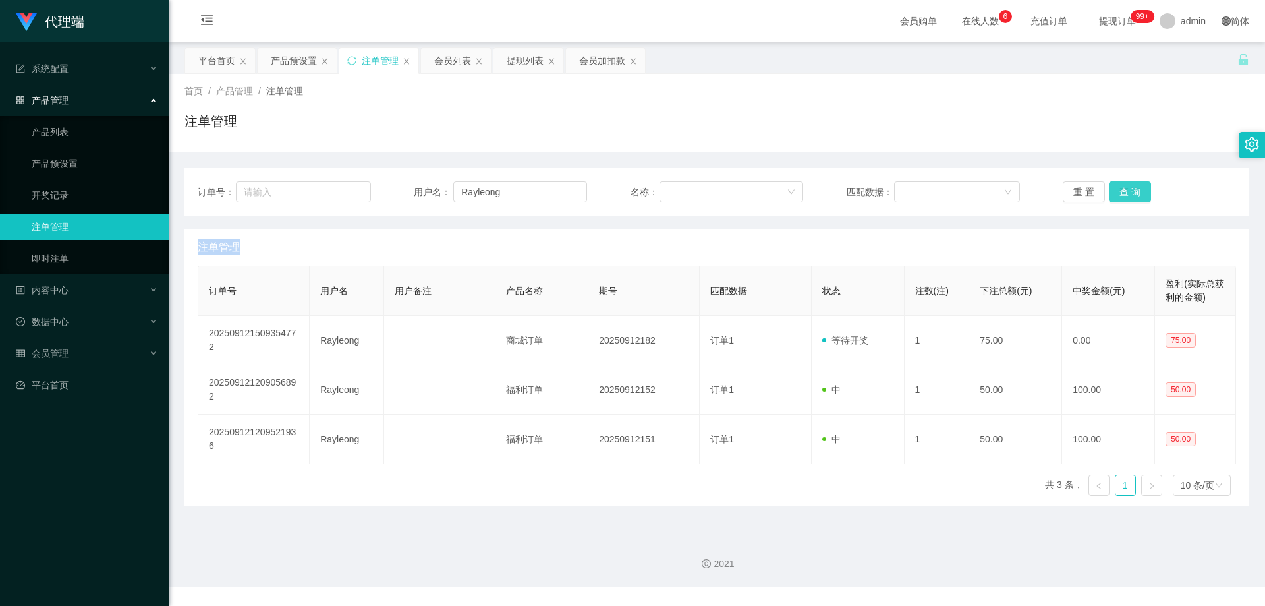
click at [1124, 191] on button "查 询" at bounding box center [1130, 191] width 42 height 21
click at [1124, 191] on div "重 置 查 询" at bounding box center [1149, 191] width 173 height 21
click at [828, 94] on div "首页 / 产品管理 / 注单管理 /" at bounding box center [717, 91] width 1065 height 14
click at [1123, 188] on button "查 询" at bounding box center [1130, 191] width 42 height 21
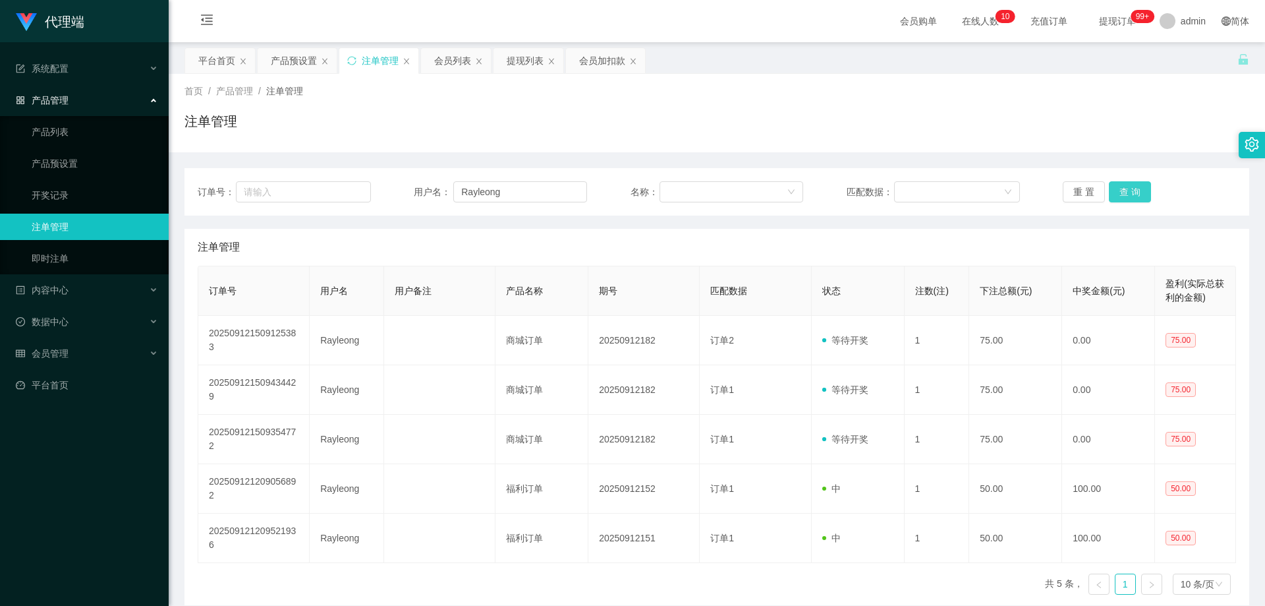
click at [1124, 189] on button "查 询" at bounding box center [1130, 191] width 42 height 21
click at [1126, 190] on button "查 询" at bounding box center [1130, 191] width 42 height 21
click at [1126, 190] on div "重 置 查 询" at bounding box center [1149, 191] width 173 height 21
click at [1126, 190] on button "查 询" at bounding box center [1130, 191] width 42 height 21
click at [1126, 190] on div "重 置 查 询" at bounding box center [1149, 191] width 173 height 21
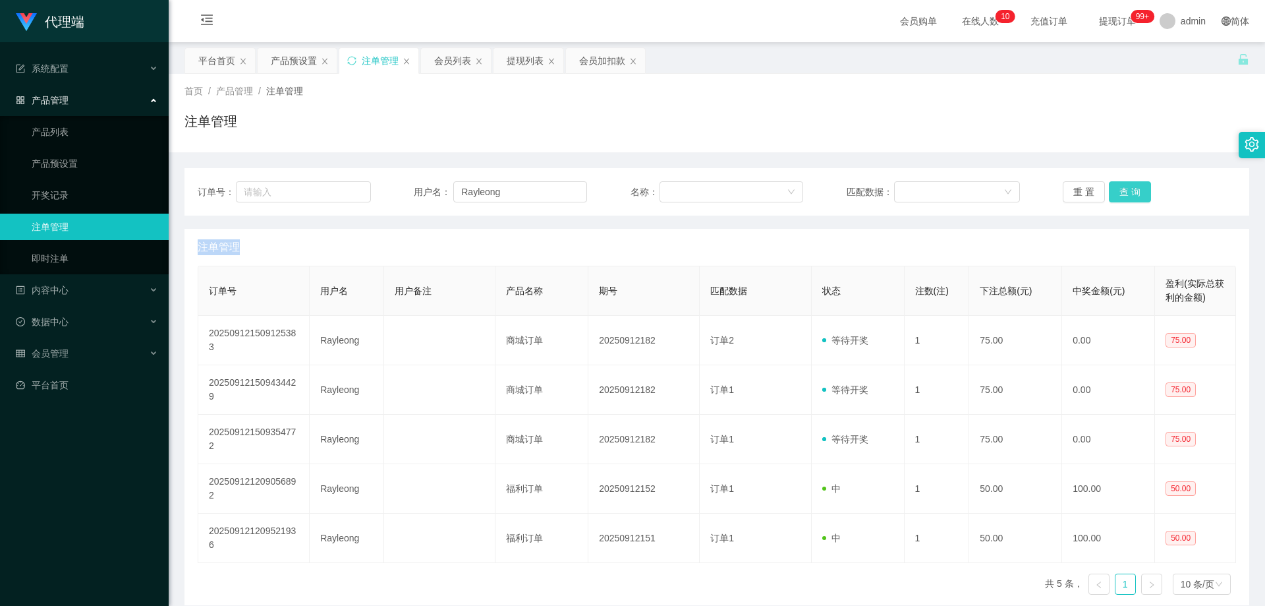
click at [1126, 190] on button "查 询" at bounding box center [1130, 191] width 42 height 21
click at [1126, 190] on div "重 置 查 询" at bounding box center [1149, 191] width 173 height 21
click at [1126, 190] on button "查 询" at bounding box center [1130, 191] width 42 height 21
click at [1126, 190] on div "重 置 查 询" at bounding box center [1149, 191] width 173 height 21
click at [1126, 190] on button "查 询" at bounding box center [1130, 191] width 42 height 21
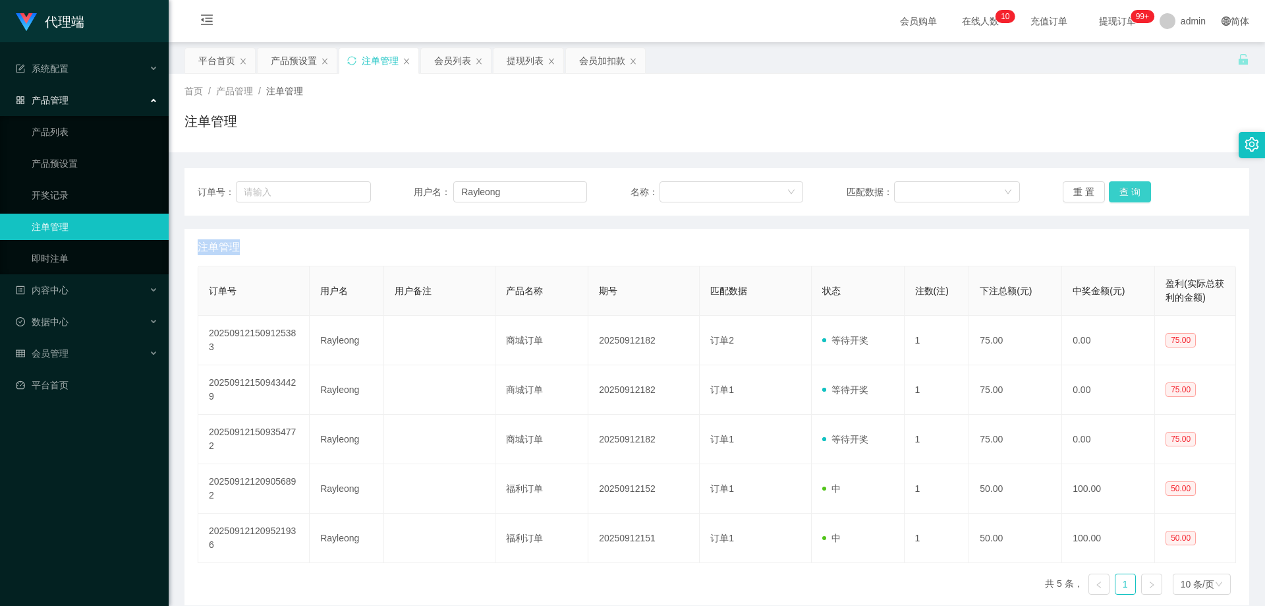
click at [1126, 190] on div "重 置 查 询" at bounding box center [1149, 191] width 173 height 21
click at [1118, 191] on button "查 询" at bounding box center [1130, 191] width 42 height 21
click at [1118, 191] on div "重 置 查 询" at bounding box center [1149, 191] width 173 height 21
click at [1118, 191] on button "查 询" at bounding box center [1130, 191] width 42 height 21
click at [1118, 191] on div "重 置 查 询" at bounding box center [1149, 191] width 173 height 21
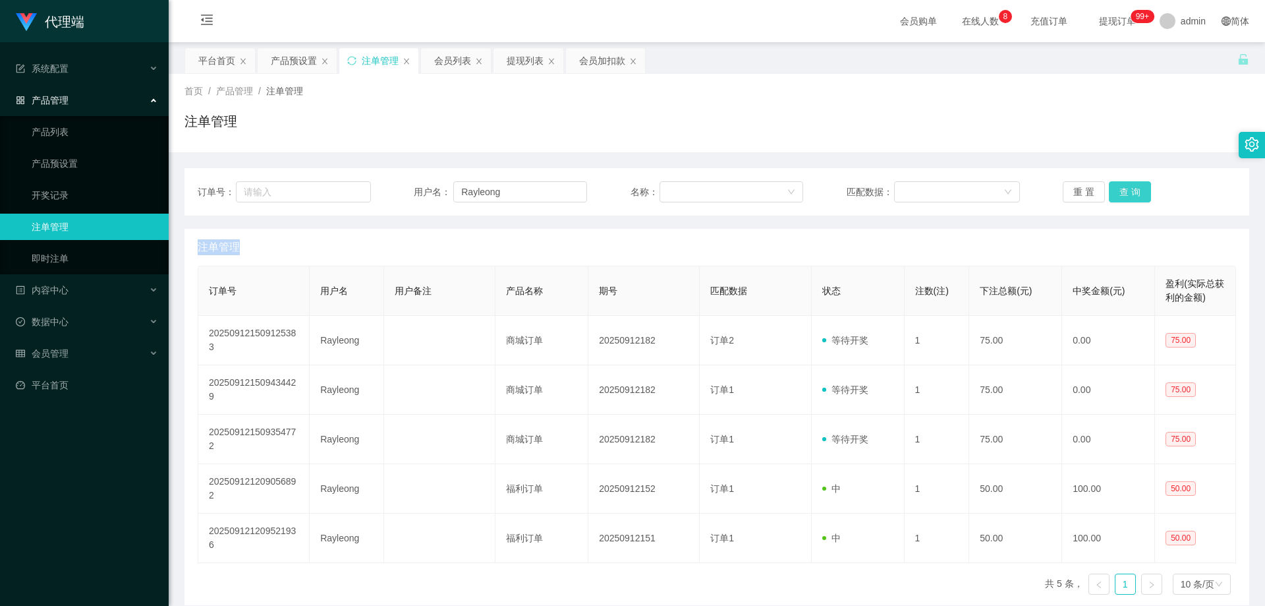
click at [1118, 191] on button "查 询" at bounding box center [1130, 191] width 42 height 21
click at [1118, 191] on div "重 置 查 询" at bounding box center [1149, 191] width 173 height 21
click at [1118, 191] on button "查 询" at bounding box center [1130, 191] width 42 height 21
click at [1118, 191] on div "重 置 查 询" at bounding box center [1149, 191] width 173 height 21
click at [1118, 191] on button "查 询" at bounding box center [1130, 191] width 42 height 21
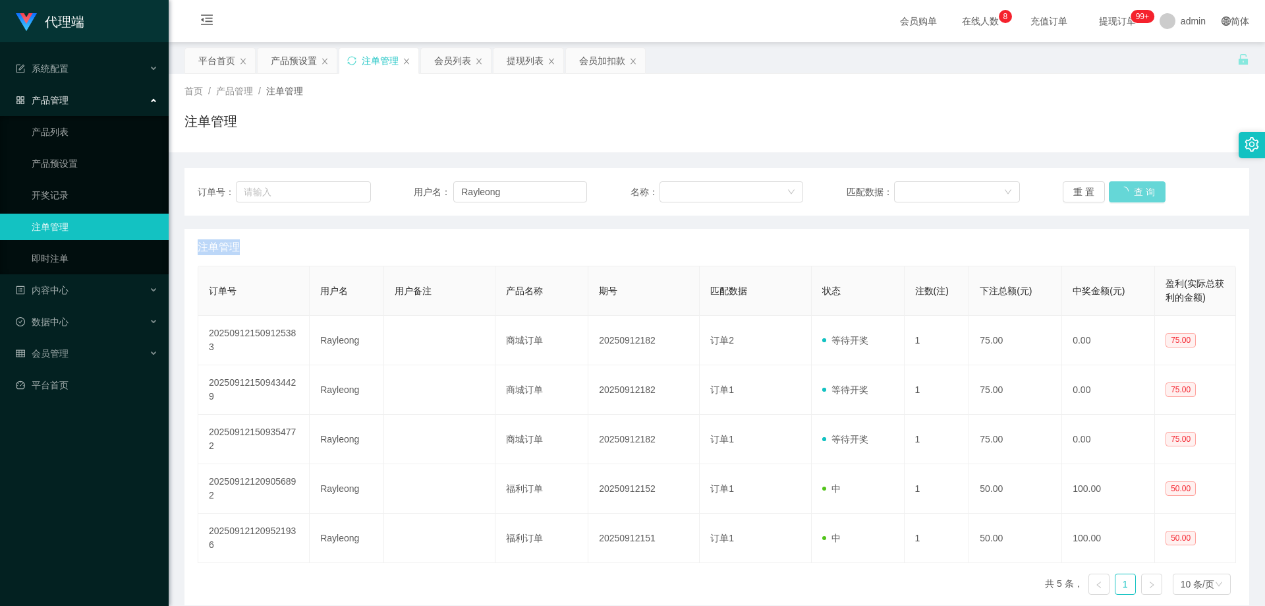
click at [1118, 191] on div "重 置 查 询" at bounding box center [1149, 191] width 173 height 21
click at [1118, 191] on button "查 询" at bounding box center [1137, 191] width 57 height 21
click at [1118, 191] on div "重 置 查 询" at bounding box center [1149, 191] width 173 height 21
click at [1118, 191] on button "查 询" at bounding box center [1130, 191] width 42 height 21
click at [1118, 191] on div "重 置 查 询" at bounding box center [1149, 191] width 173 height 21
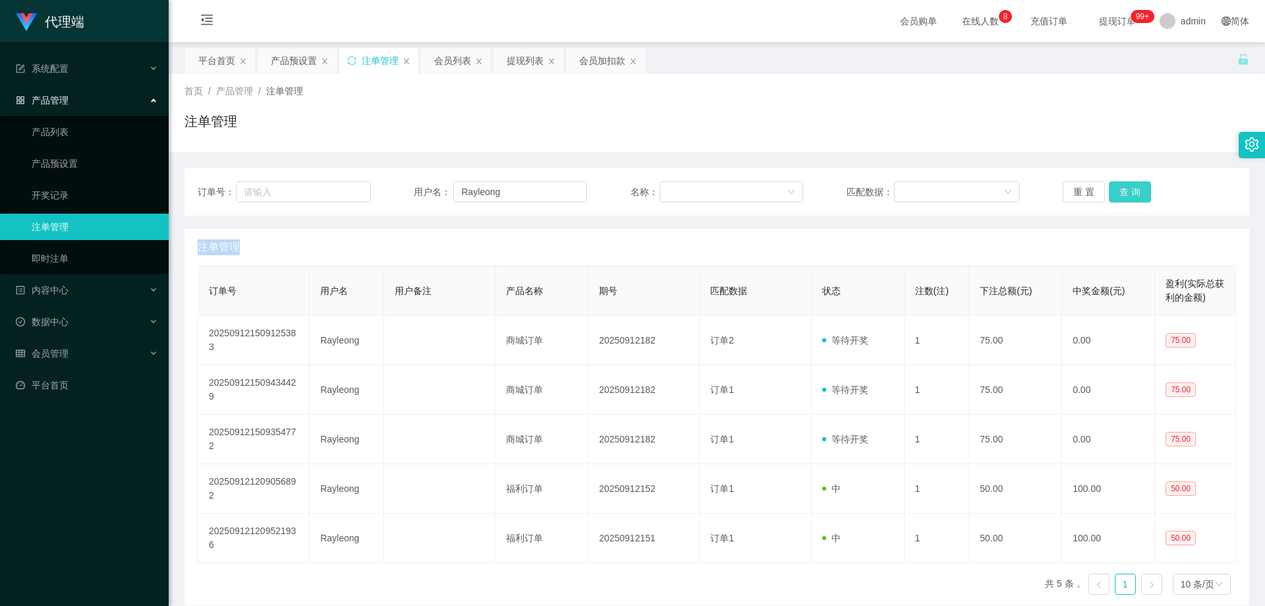
click at [1118, 191] on button "查 询" at bounding box center [1130, 191] width 42 height 21
click at [1118, 191] on div "重 置 查 询" at bounding box center [1149, 191] width 173 height 21
click at [1118, 191] on button "查 询" at bounding box center [1130, 191] width 42 height 21
click at [1118, 191] on div "重 置 查 询" at bounding box center [1149, 191] width 173 height 21
click at [1118, 191] on button "查 询" at bounding box center [1130, 191] width 42 height 21
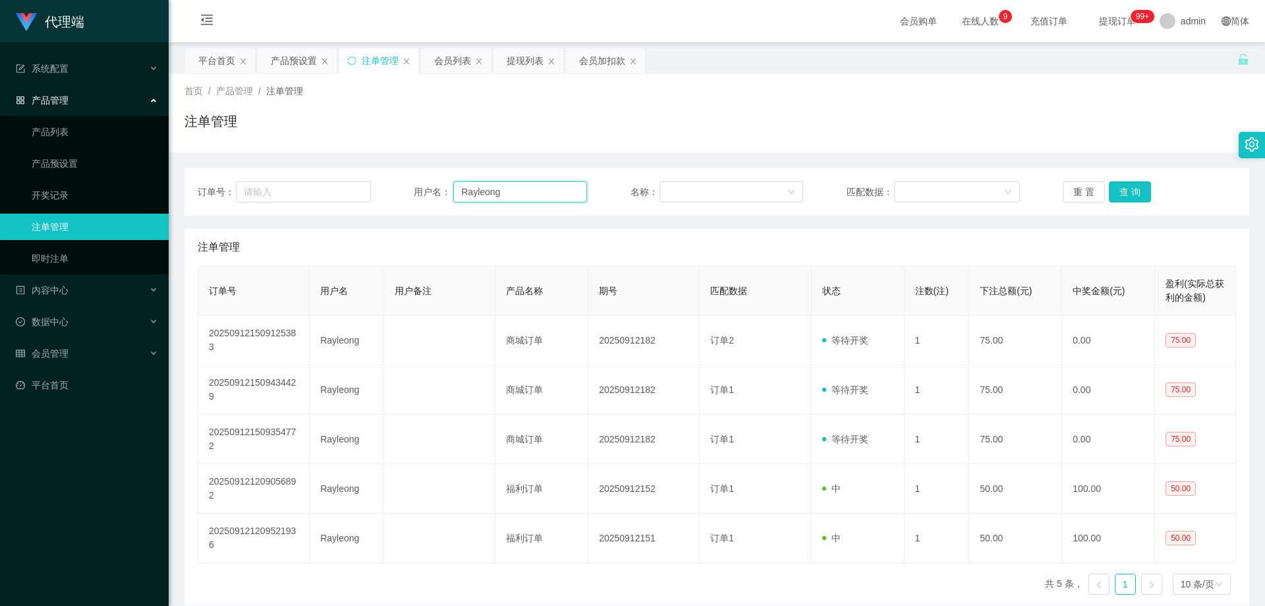
drag, startPoint x: 509, startPoint y: 190, endPoint x: 429, endPoint y: 188, distance: 80.4
click at [429, 188] on div "用户名： [PERSON_NAME]" at bounding box center [500, 191] width 173 height 21
click at [455, 61] on div "会员列表" at bounding box center [452, 60] width 37 height 25
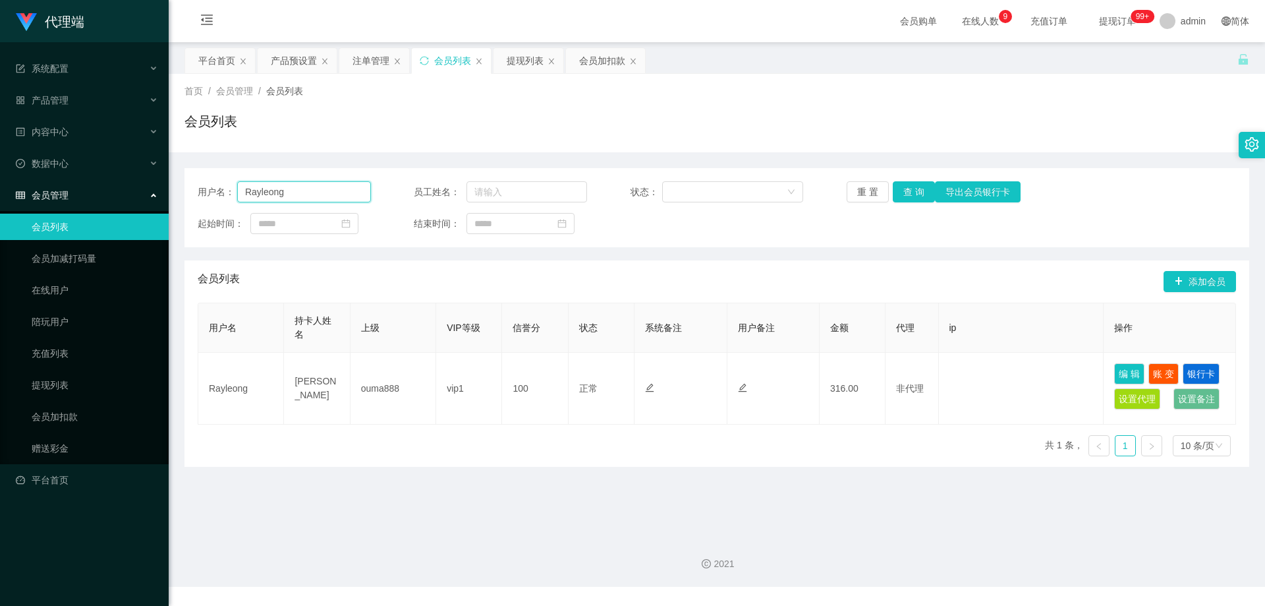
drag, startPoint x: 310, startPoint y: 194, endPoint x: 180, endPoint y: 187, distance: 130.1
click at [179, 187] on main "关闭左侧 关闭右侧 关闭其它 刷新页面 平台首页 产品预设置 注单管理 会员列表 提现列表 会员加扣款 首页 / 会员管理 / 会员列表 / 会员列表 用户名…" at bounding box center [717, 283] width 1097 height 483
click at [912, 193] on button "查 询" at bounding box center [914, 191] width 42 height 21
click at [903, 125] on div "会员列表" at bounding box center [717, 126] width 1065 height 30
drag, startPoint x: 304, startPoint y: 197, endPoint x: 168, endPoint y: 186, distance: 136.9
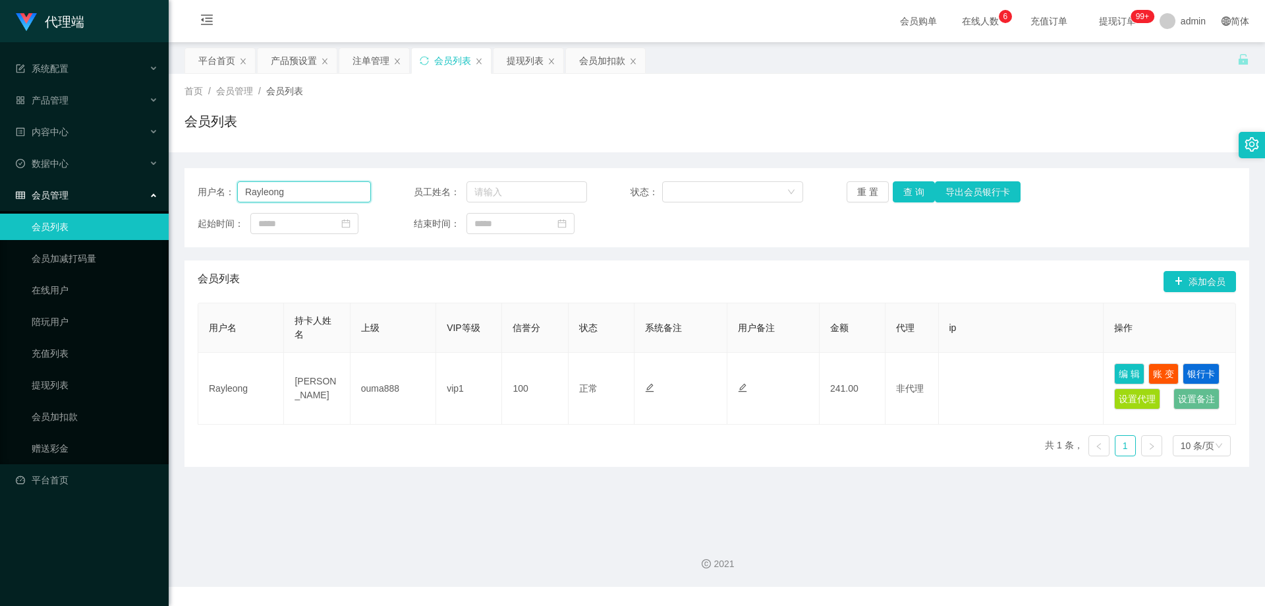
click at [168, 186] on section "代理端 系统配置 产品管理 产品列表 产品预设置 开奖记录 注单管理 即时注单 内容中心 数据中心 会员管理 会员列表 会员加减打码量 在线用户 陪玩用户 充…" at bounding box center [632, 293] width 1265 height 587
click at [600, 54] on div "会员加扣款" at bounding box center [602, 60] width 46 height 25
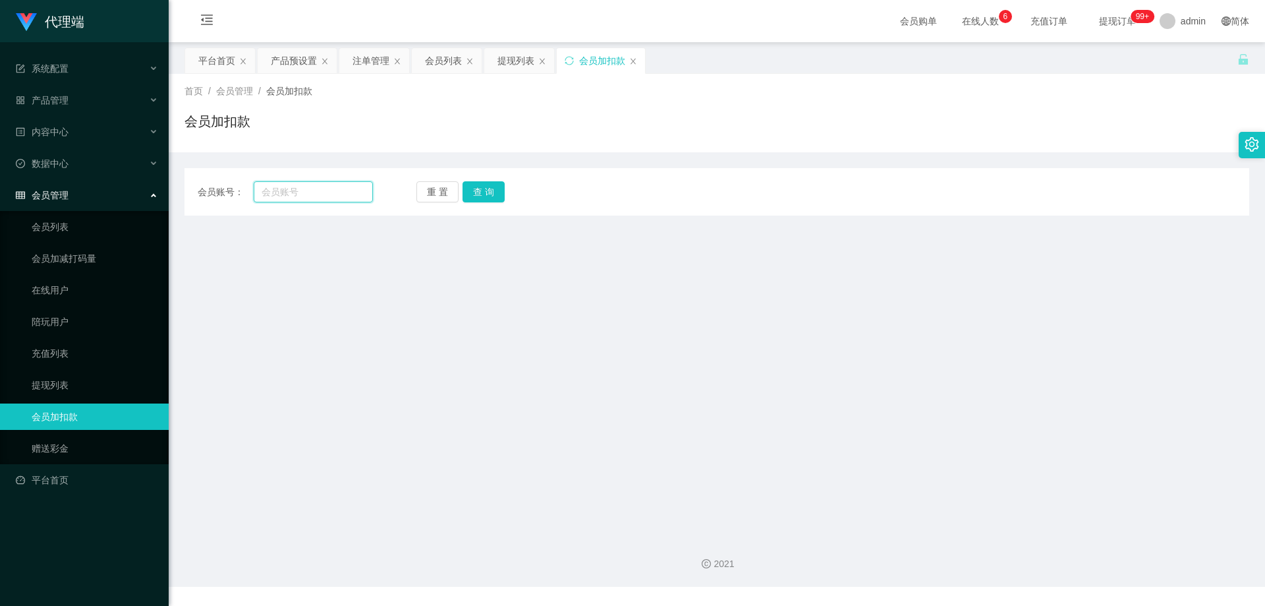
click at [307, 187] on input "text" at bounding box center [313, 191] width 119 height 21
paste input "Rayleong"
type input "Rayleong"
drag, startPoint x: 482, startPoint y: 189, endPoint x: 456, endPoint y: 216, distance: 37.3
click at [482, 189] on button "查 询" at bounding box center [484, 191] width 42 height 21
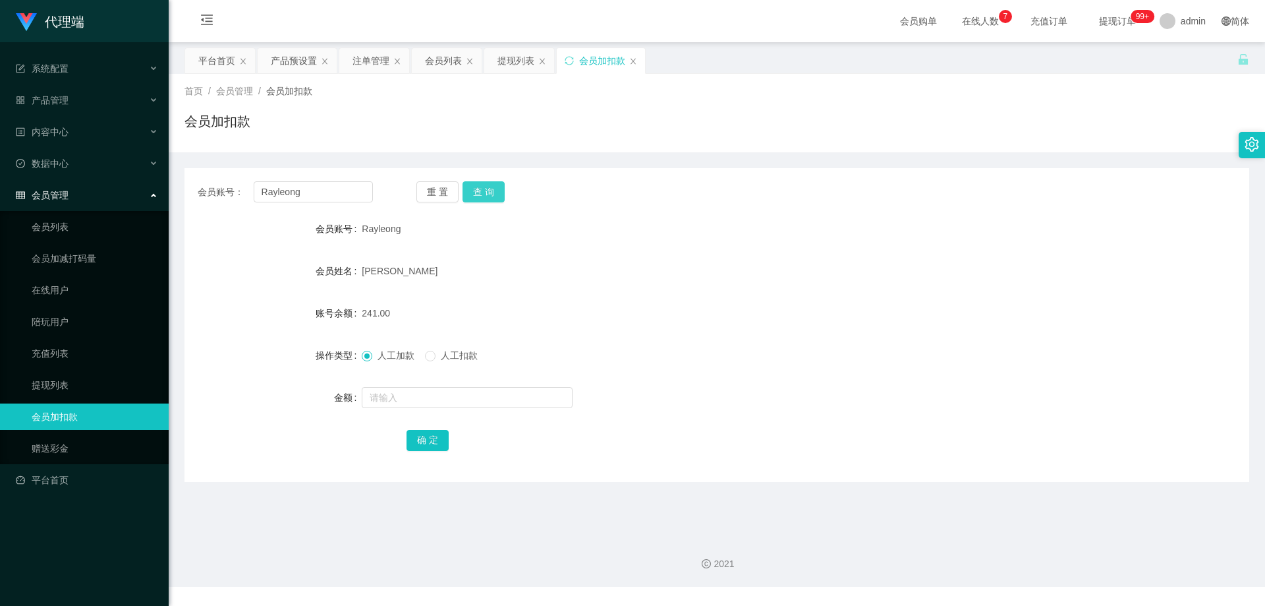
click at [493, 197] on button "查 询" at bounding box center [484, 191] width 42 height 21
click at [493, 197] on div "重 置 查 询" at bounding box center [504, 191] width 175 height 21
click at [493, 197] on button "查 询" at bounding box center [484, 191] width 42 height 21
click at [493, 197] on div "重 置 查 询" at bounding box center [504, 191] width 175 height 21
click at [493, 197] on button "查 询" at bounding box center [484, 191] width 42 height 21
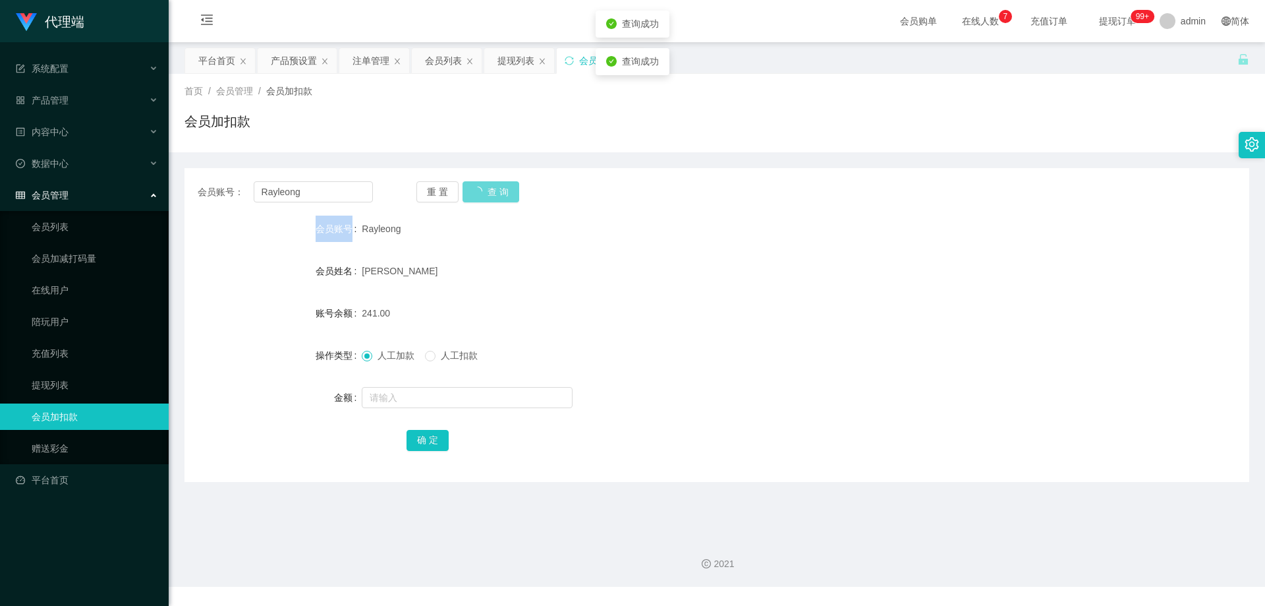
click at [493, 196] on div "重 置 查 询" at bounding box center [504, 191] width 175 height 21
click at [493, 195] on button "查 询" at bounding box center [484, 191] width 42 height 21
click at [493, 195] on div "重 置 查 询" at bounding box center [504, 191] width 175 height 21
click at [493, 194] on button "查 询" at bounding box center [484, 191] width 42 height 21
click at [493, 192] on div "重 置 查 询" at bounding box center [504, 191] width 175 height 21
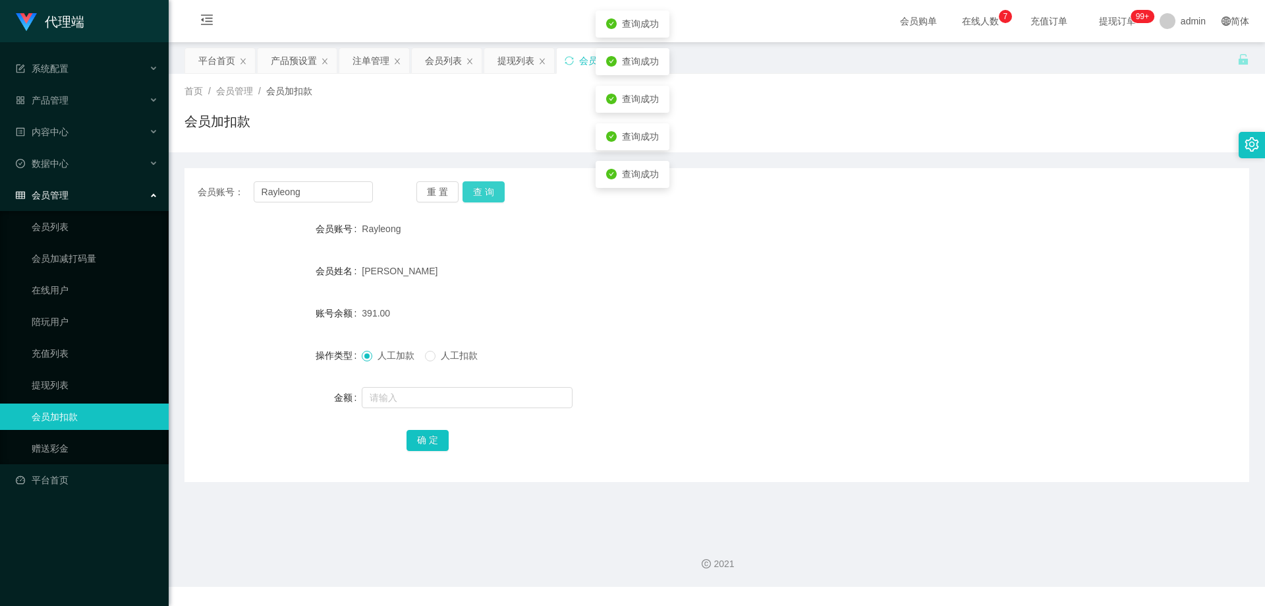
click at [493, 192] on button "查 询" at bounding box center [484, 191] width 42 height 21
drag, startPoint x: 493, startPoint y: 192, endPoint x: 556, endPoint y: 167, distance: 67.4
click at [494, 190] on div "重 置 查 询" at bounding box center [504, 191] width 175 height 21
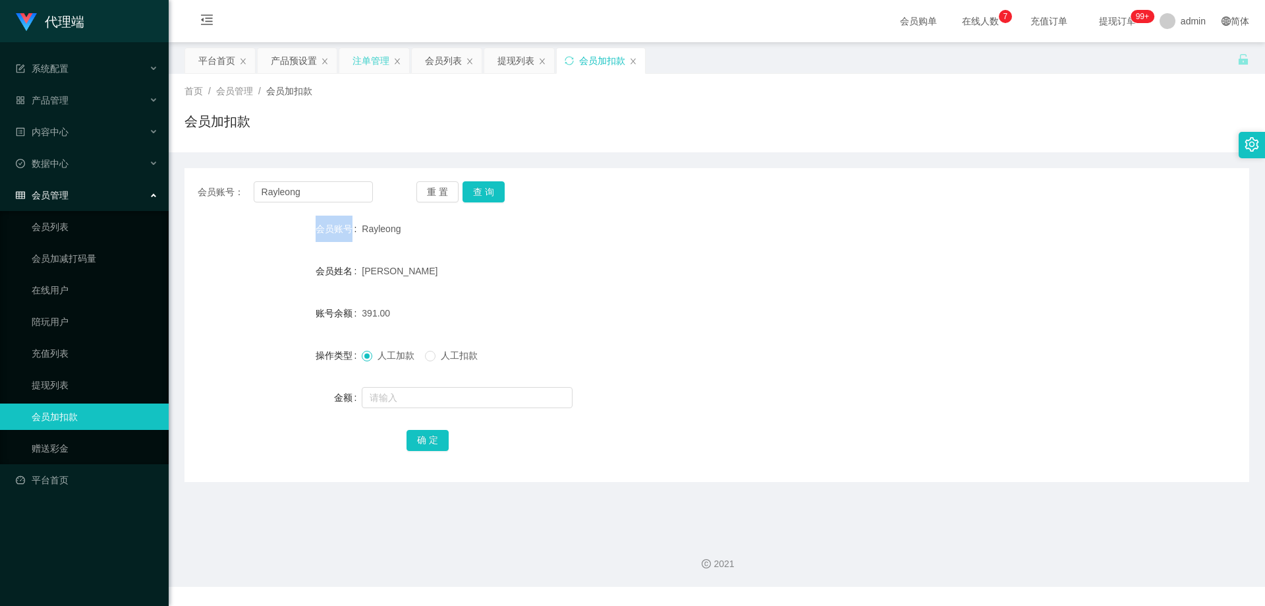
click at [360, 65] on div "注单管理" at bounding box center [371, 60] width 37 height 25
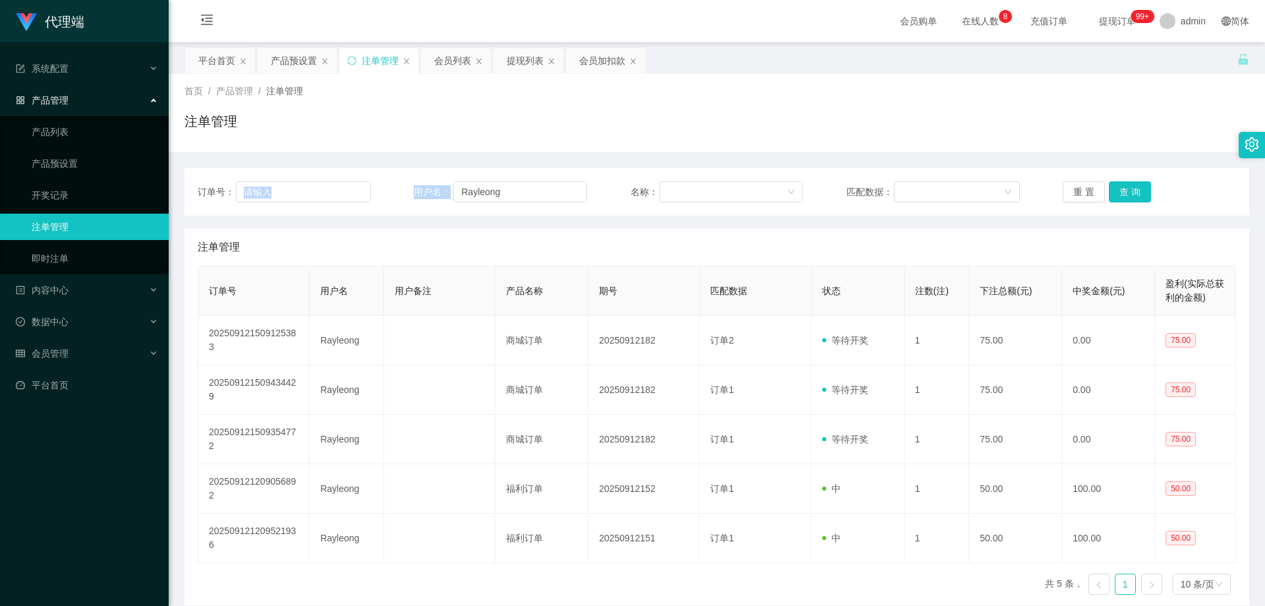
drag, startPoint x: 538, startPoint y: 202, endPoint x: 386, endPoint y: 180, distance: 153.2
click at [366, 180] on div "订单号： 用户名： Rayleong 名称： 匹配数据： 重 置 查 询" at bounding box center [717, 191] width 1065 height 47
click at [503, 199] on input "Rayleong" at bounding box center [520, 191] width 134 height 21
drag, startPoint x: 518, startPoint y: 194, endPoint x: 433, endPoint y: 185, distance: 85.5
click at [432, 186] on div "用户名： [PERSON_NAME]" at bounding box center [500, 191] width 173 height 21
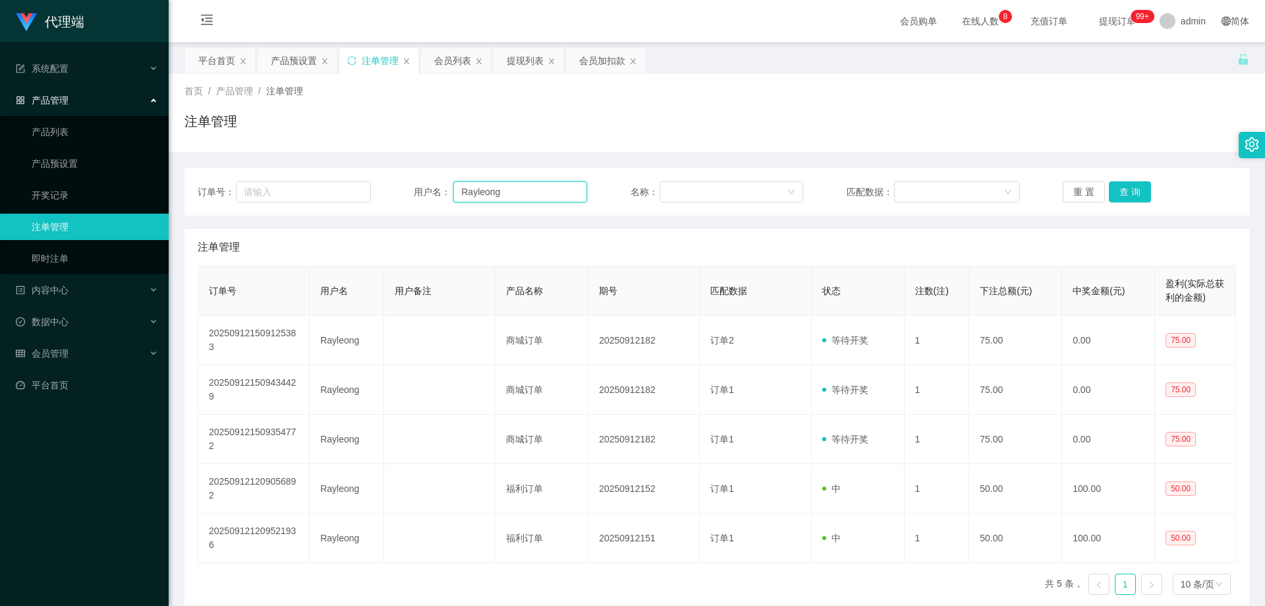
paste input "lbk54321"
type input "lbk54321"
click at [444, 60] on div "会员列表" at bounding box center [452, 60] width 37 height 25
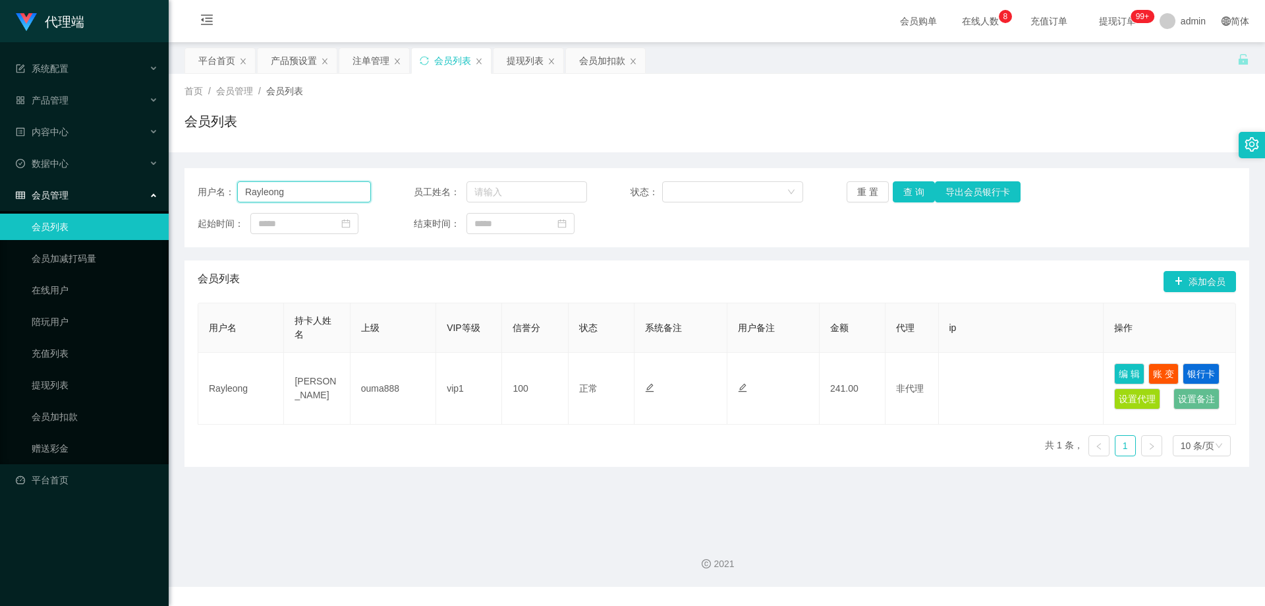
drag, startPoint x: 227, startPoint y: 184, endPoint x: 268, endPoint y: 181, distance: 40.3
click at [221, 184] on div "用户名： [PERSON_NAME]" at bounding box center [284, 191] width 173 height 21
paste input "lbk54321"
type input "lbk54321"
click at [923, 192] on button "查 询" at bounding box center [914, 191] width 42 height 21
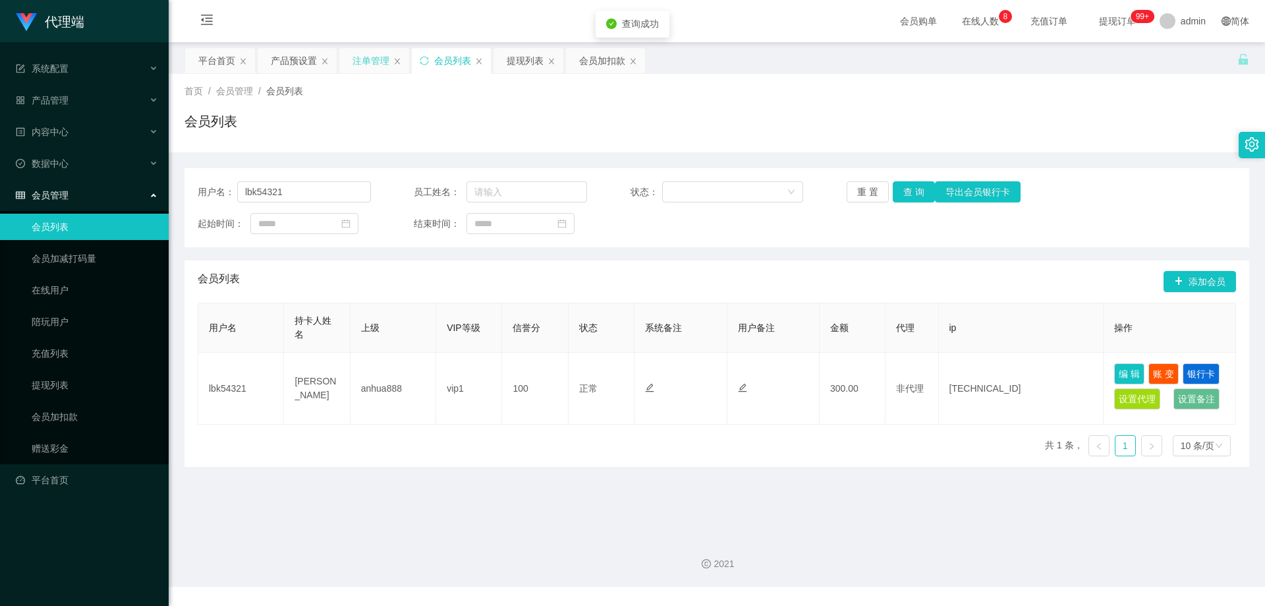
click at [367, 57] on div "注单管理" at bounding box center [371, 60] width 37 height 25
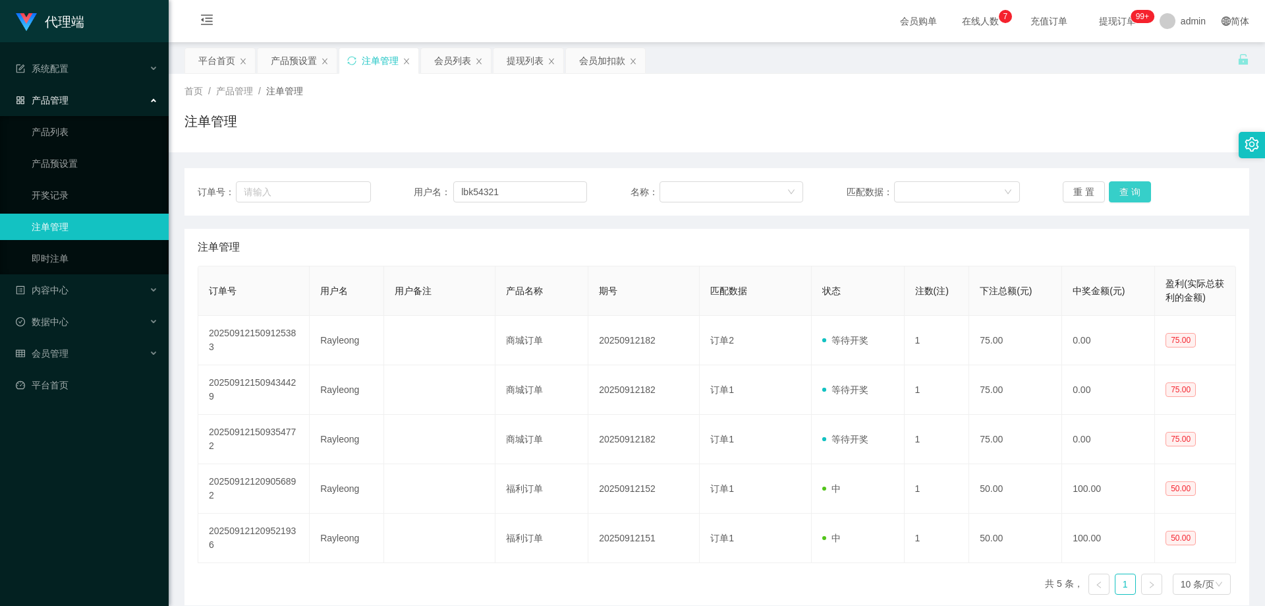
click at [1122, 193] on button "查 询" at bounding box center [1130, 191] width 42 height 21
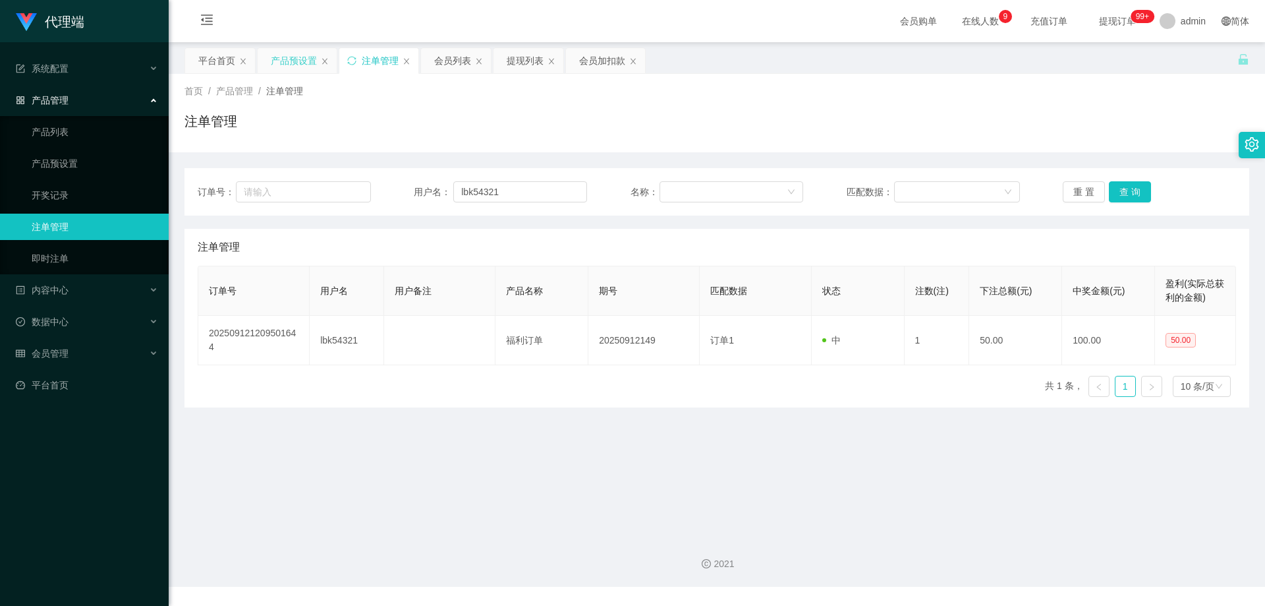
click at [292, 63] on div "产品预设置" at bounding box center [294, 60] width 46 height 25
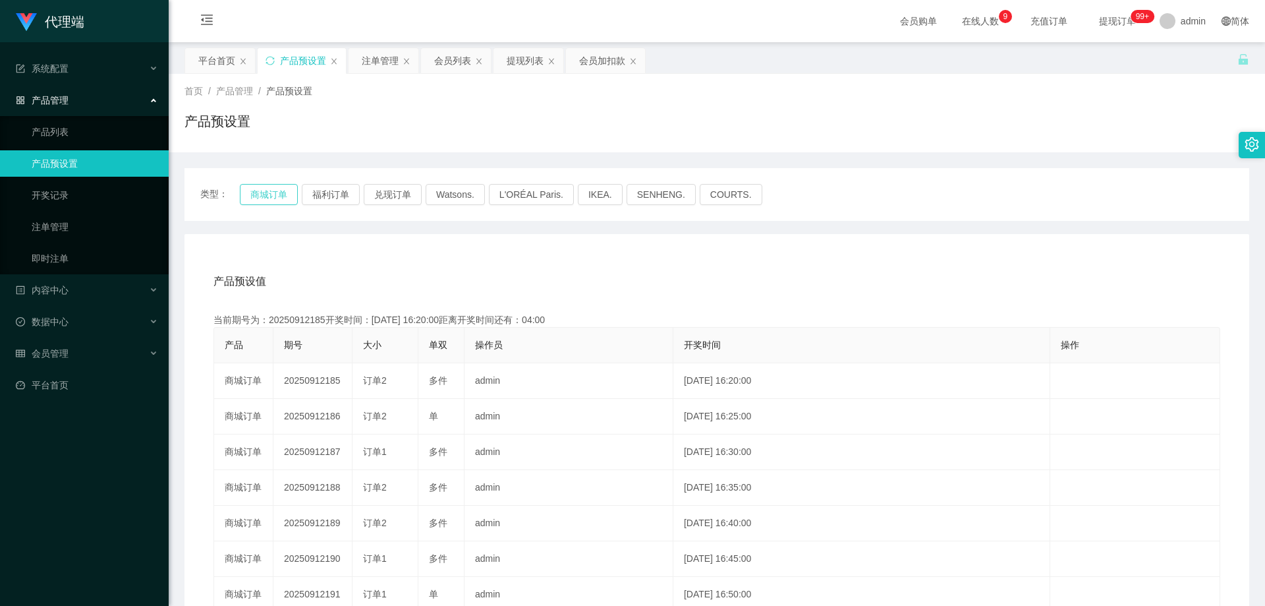
click at [272, 190] on button "商城订单" at bounding box center [269, 194] width 58 height 21
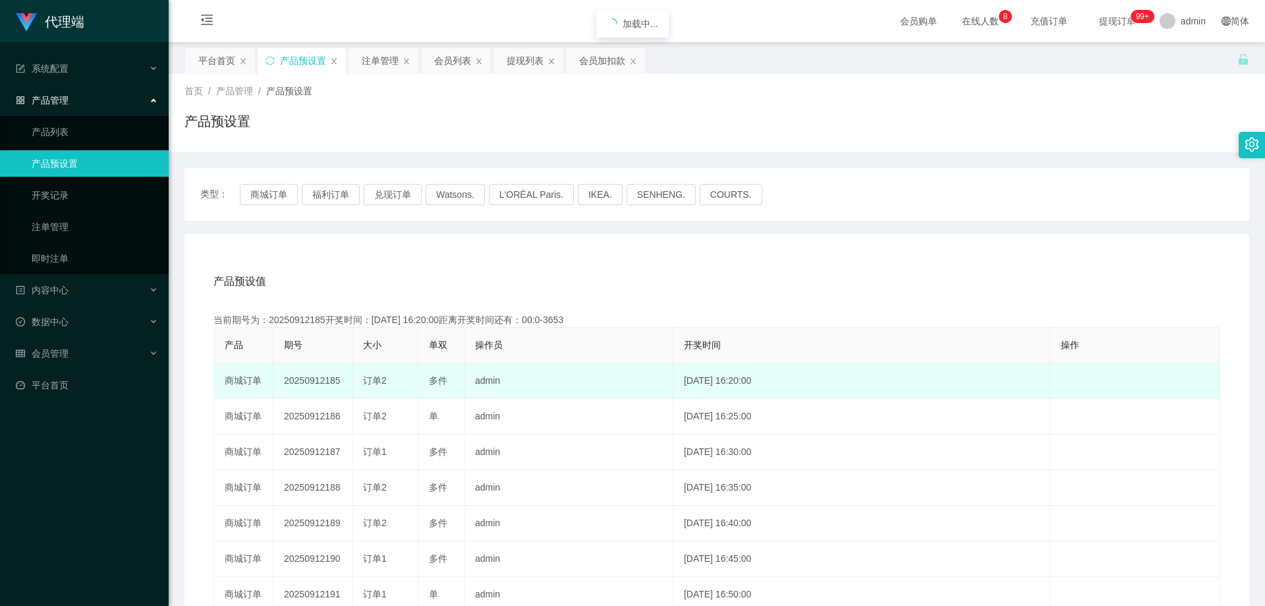
click at [307, 379] on td "20250912185" at bounding box center [313, 381] width 79 height 36
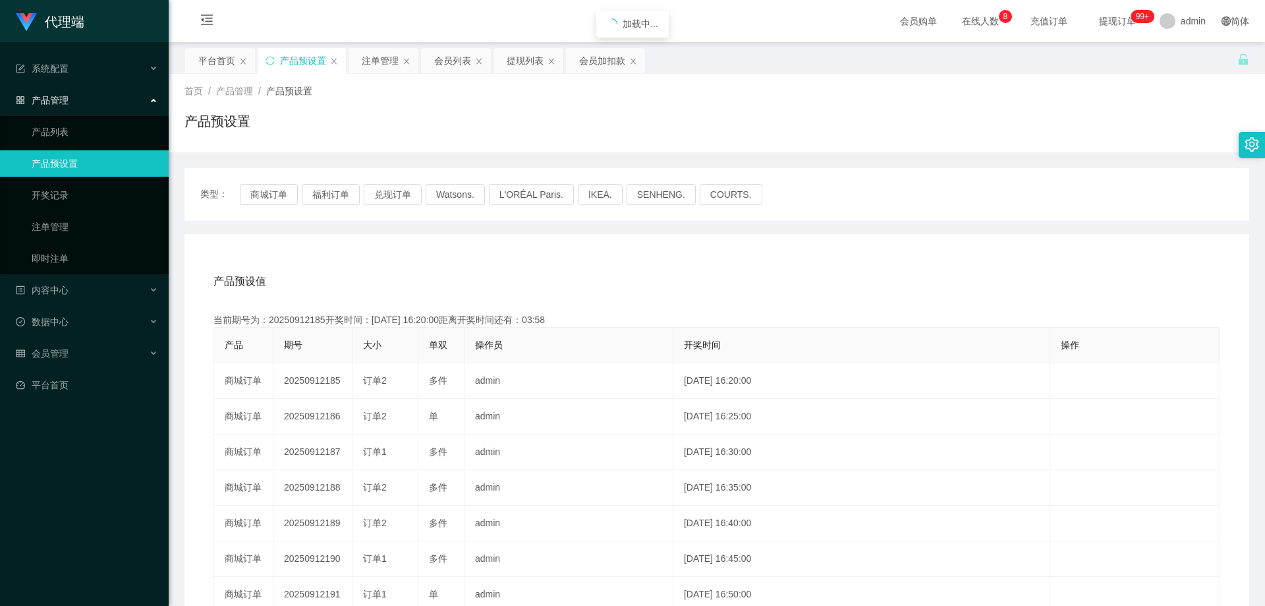
copy td "20250912185"
click at [388, 61] on div "注单管理" at bounding box center [380, 60] width 37 height 25
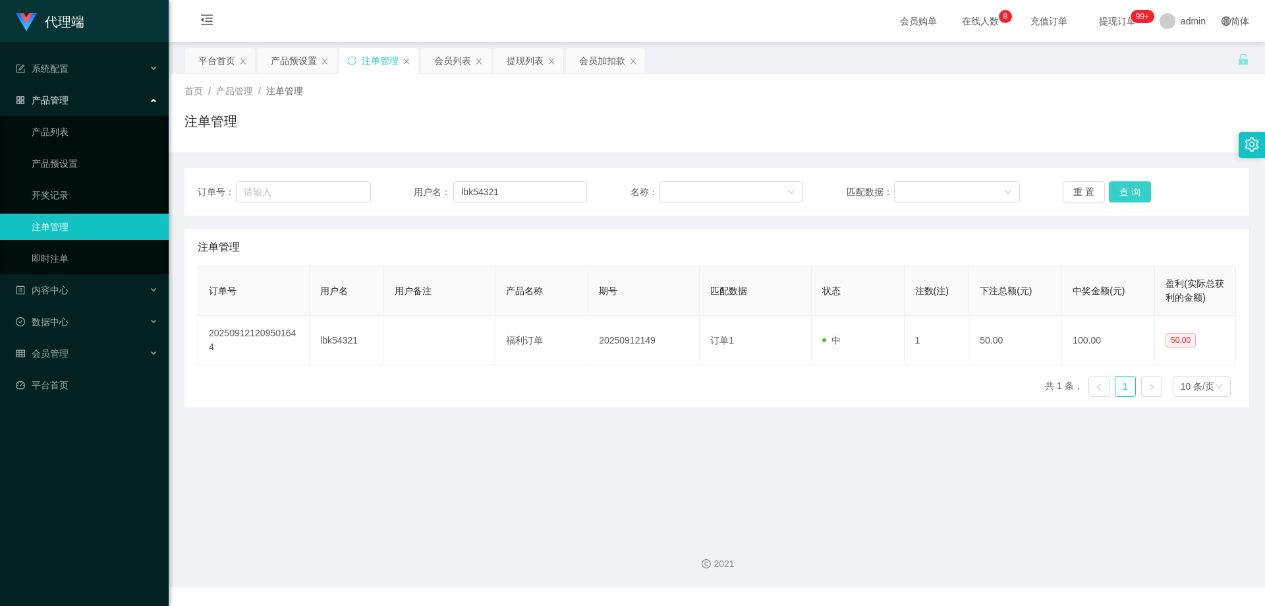
click at [1130, 191] on button "查 询" at bounding box center [1130, 191] width 42 height 21
click at [1130, 191] on div "重 置 查 询" at bounding box center [1149, 191] width 173 height 21
click at [1130, 191] on button "查 询" at bounding box center [1130, 191] width 42 height 21
click at [1130, 191] on div "重 置 查 询" at bounding box center [1149, 191] width 173 height 21
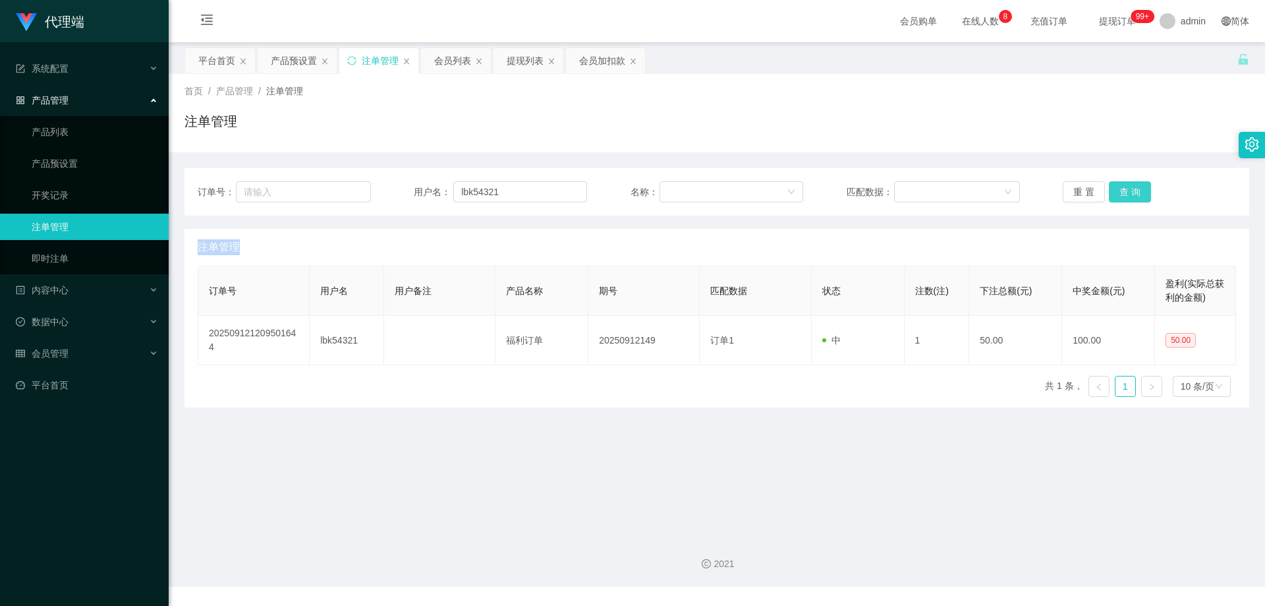
click at [1130, 191] on button "查 询" at bounding box center [1130, 191] width 42 height 21
click at [1130, 191] on div "重 置 查 询" at bounding box center [1149, 191] width 173 height 21
click at [1130, 191] on button "查 询" at bounding box center [1130, 191] width 42 height 21
click at [1130, 191] on div "重 置 查 询" at bounding box center [1149, 191] width 173 height 21
click at [1130, 191] on button "查 询" at bounding box center [1130, 191] width 42 height 21
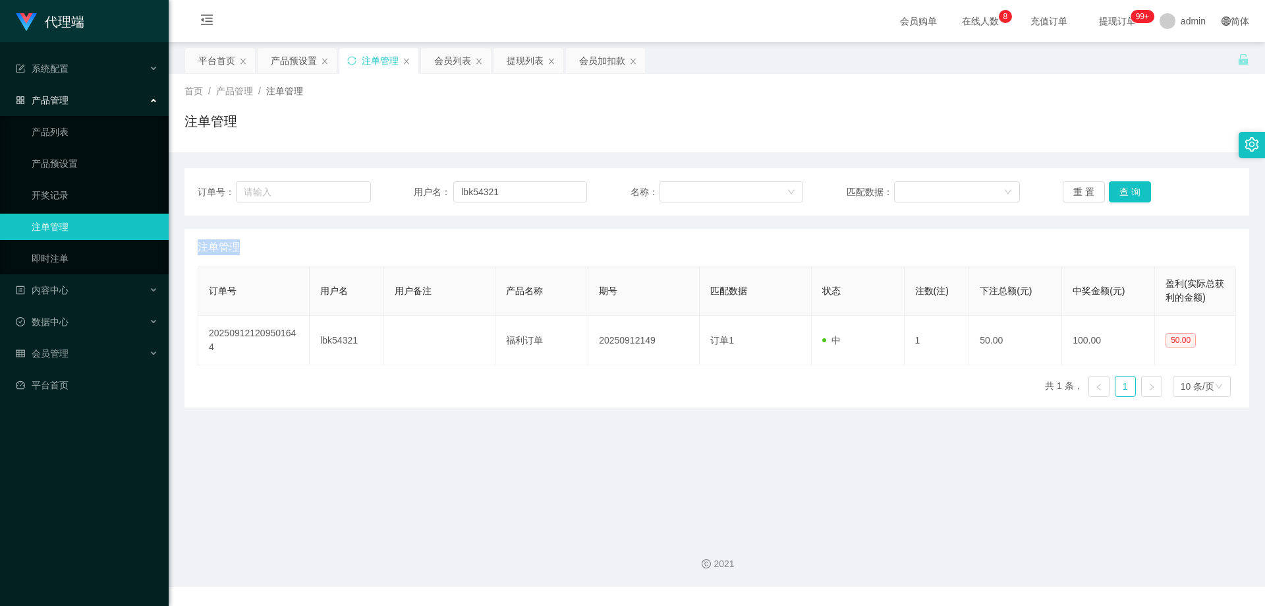
click at [1130, 191] on div "重 置 查 询" at bounding box center [1149, 191] width 173 height 21
click at [1130, 191] on button "查 询" at bounding box center [1130, 191] width 42 height 21
click at [1130, 191] on div "重 置 查 询" at bounding box center [1149, 191] width 173 height 21
click at [1130, 191] on button "查 询" at bounding box center [1130, 191] width 42 height 21
click at [1130, 191] on div "重 置 查 询" at bounding box center [1149, 191] width 173 height 21
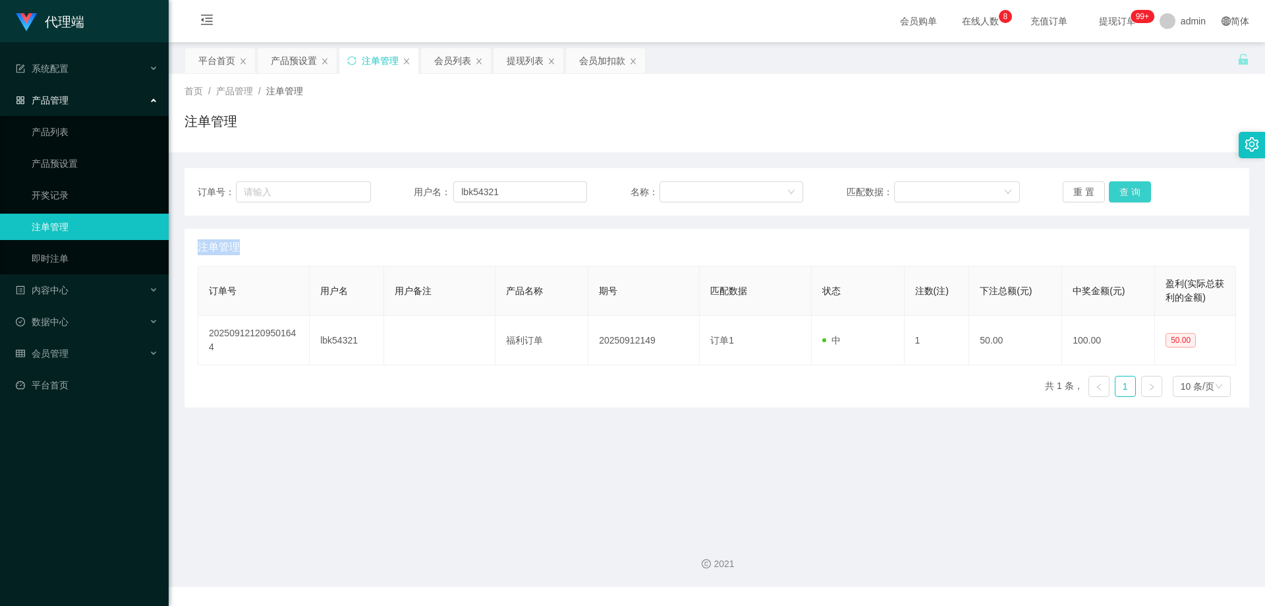
click at [1130, 191] on button "查 询" at bounding box center [1130, 191] width 42 height 21
click at [1130, 191] on div "重 置 查 询" at bounding box center [1149, 191] width 173 height 21
click at [1130, 191] on button "查 询" at bounding box center [1130, 191] width 42 height 21
click at [1055, 116] on div "注单管理" at bounding box center [717, 126] width 1065 height 30
click at [1130, 188] on button "查 询" at bounding box center [1130, 191] width 42 height 21
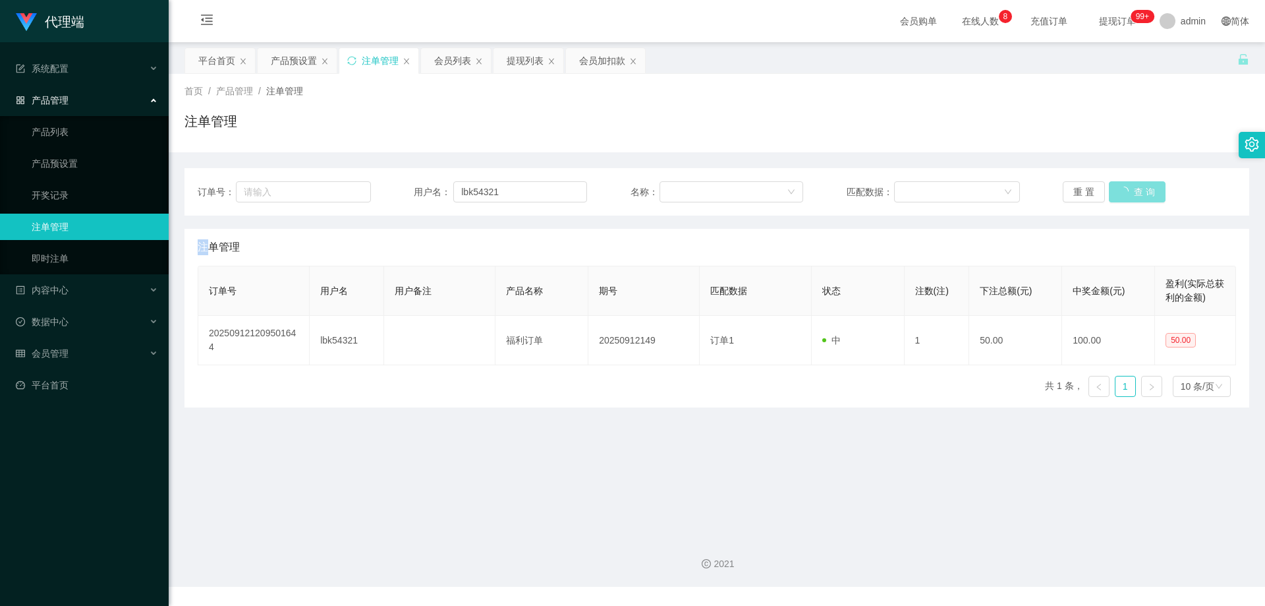
click at [1130, 188] on div "重 置 查 询" at bounding box center [1149, 191] width 173 height 21
click at [1130, 188] on button "查 询" at bounding box center [1130, 191] width 42 height 21
click at [1130, 188] on div "重 置 查 询" at bounding box center [1149, 191] width 173 height 21
click at [1131, 188] on button "查 询" at bounding box center [1130, 191] width 42 height 21
click at [1131, 187] on div "重 置 查 询" at bounding box center [1149, 191] width 173 height 21
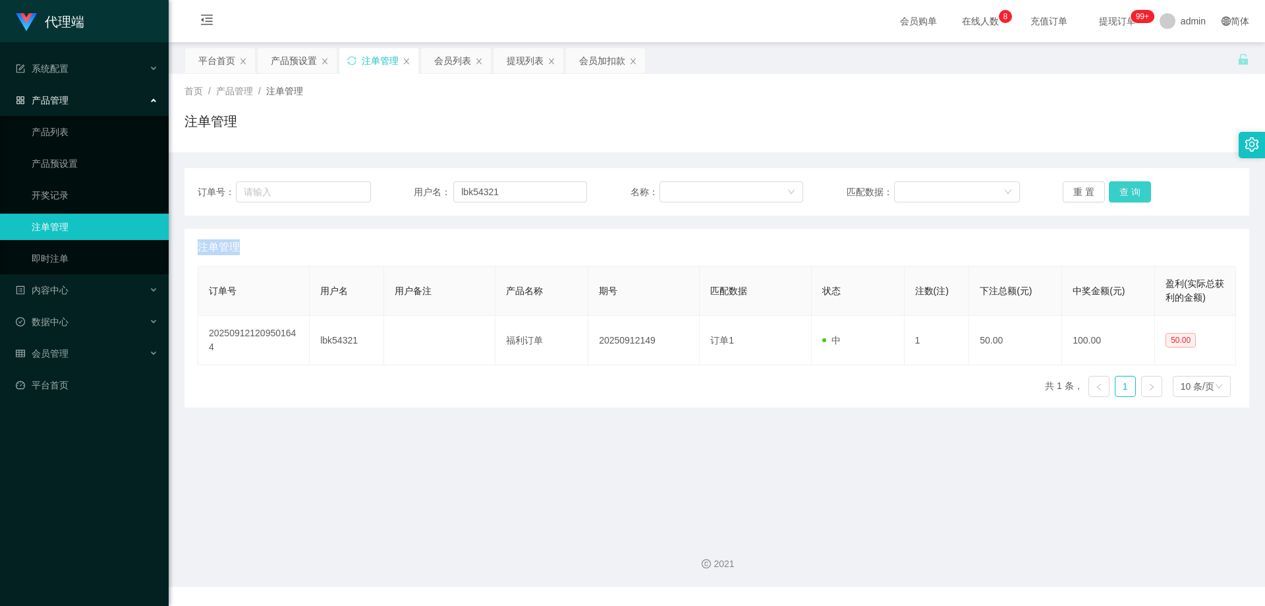
click at [1131, 187] on button "查 询" at bounding box center [1130, 191] width 42 height 21
click at [1131, 187] on div "重 置 查 询" at bounding box center [1149, 191] width 173 height 21
click at [1131, 188] on button "查 询" at bounding box center [1130, 191] width 42 height 21
click at [1131, 188] on div "重 置 查 询" at bounding box center [1149, 191] width 173 height 21
click at [1131, 188] on button "查 询" at bounding box center [1130, 191] width 42 height 21
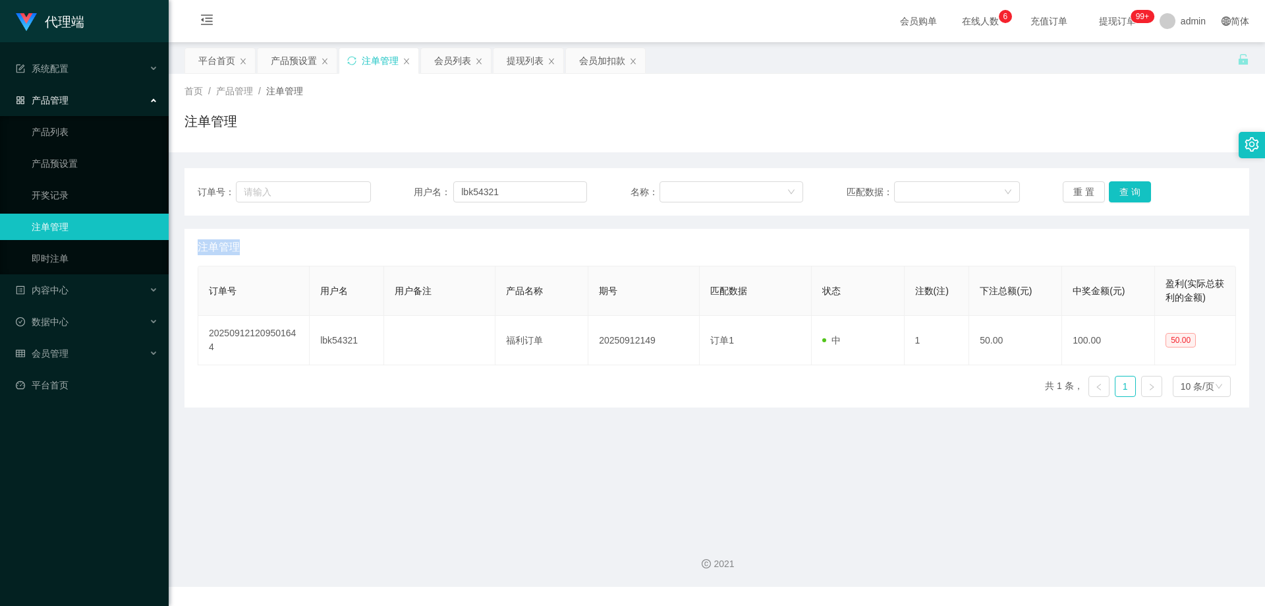
click at [1131, 188] on div "重 置 查 询" at bounding box center [1149, 191] width 173 height 21
click at [1131, 188] on button "查 询" at bounding box center [1130, 191] width 42 height 21
click at [1131, 188] on div "重 置 查 询" at bounding box center [1149, 191] width 173 height 21
click at [1100, 155] on div "订单号： 用户名： lbk54321 名称： 匹配数据： 重 置 查 询 注单管理 订单号 用户名 用户备注 产品名称 期号 匹配数据 状态 注数(注) 下注…" at bounding box center [717, 279] width 1065 height 255
click at [1118, 179] on div "订单号： 用户名： lbk54321 名称： 匹配数据： 重 置 查 询" at bounding box center [717, 191] width 1065 height 47
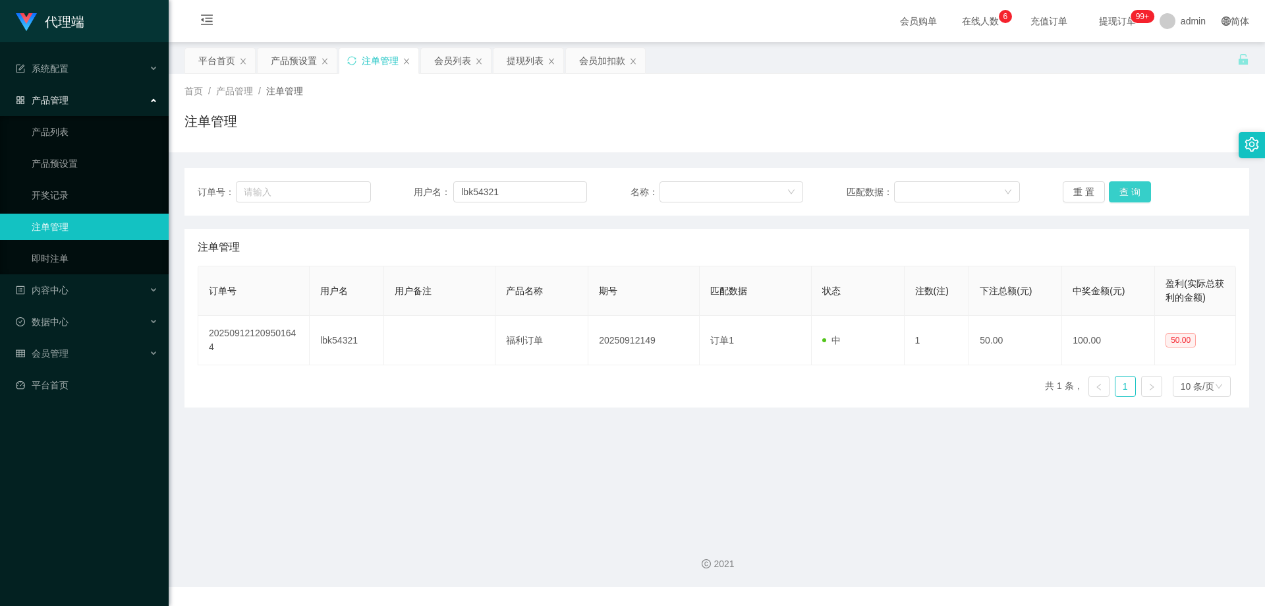
click at [1119, 187] on button "查 询" at bounding box center [1130, 191] width 42 height 21
click at [1119, 187] on div "重 置 查 询" at bounding box center [1149, 191] width 173 height 21
click at [1119, 187] on button "查 询" at bounding box center [1130, 191] width 42 height 21
click at [1119, 187] on div "重 置 查 询" at bounding box center [1149, 191] width 173 height 21
click at [1120, 187] on button "查 询" at bounding box center [1130, 191] width 42 height 21
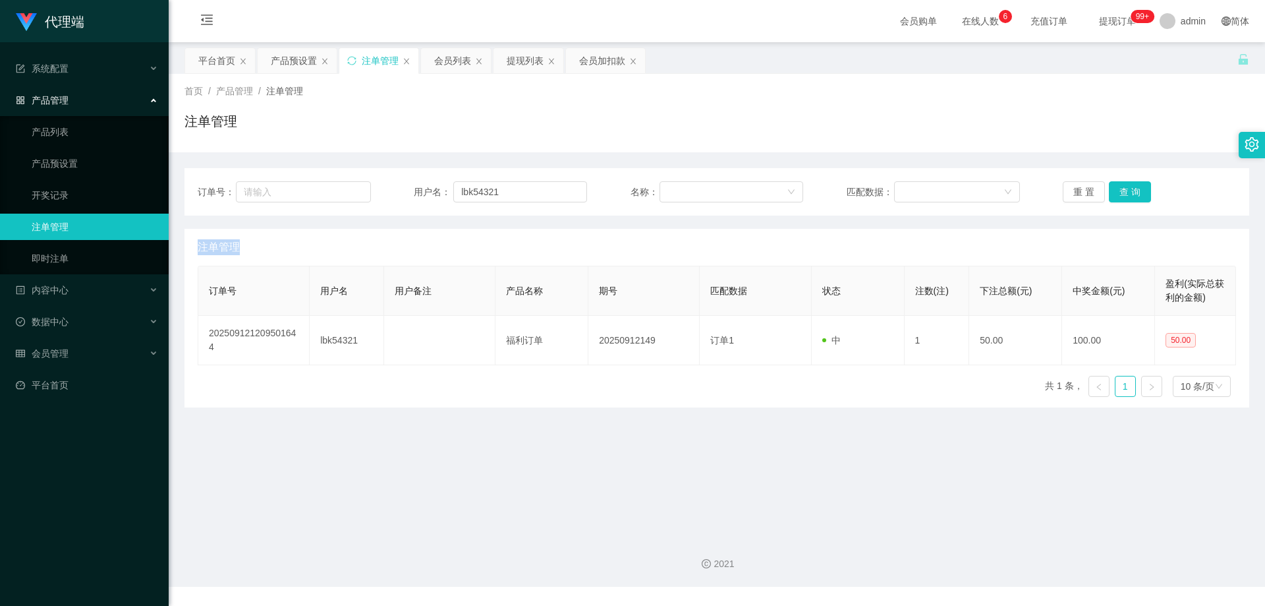
click at [1120, 187] on div "重 置 查 询" at bounding box center [1149, 191] width 173 height 21
click at [1120, 187] on button "查 询" at bounding box center [1130, 191] width 42 height 21
click at [1110, 187] on button "查 询" at bounding box center [1130, 191] width 42 height 21
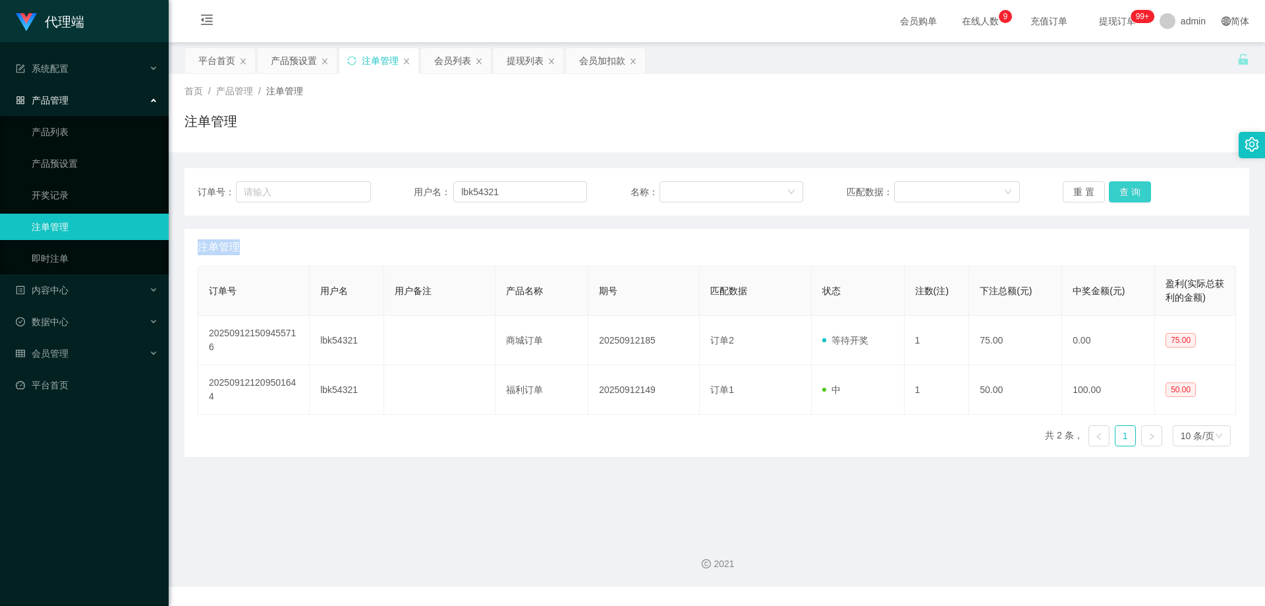
click at [1113, 189] on button "查 询" at bounding box center [1130, 191] width 42 height 21
drag, startPoint x: 526, startPoint y: 194, endPoint x: 449, endPoint y: 188, distance: 76.6
click at [449, 188] on div "用户名： lbk54321" at bounding box center [500, 191] width 173 height 21
click at [439, 49] on div "会员列表" at bounding box center [452, 60] width 37 height 25
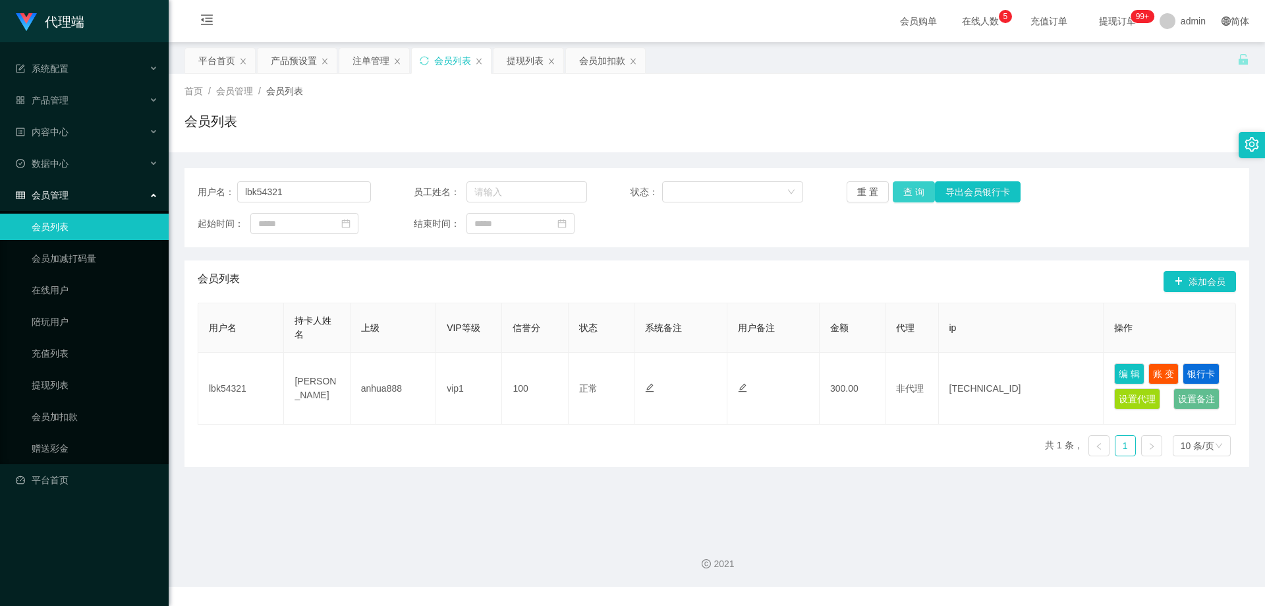
click at [921, 194] on button "查 询" at bounding box center [914, 191] width 42 height 21
click at [921, 194] on div "重 置 查 询 导出会员银行卡" at bounding box center [933, 191] width 173 height 21
click at [921, 194] on button "查 询" at bounding box center [914, 191] width 42 height 21
click at [921, 194] on div "重 置 查 询 导出会员银行卡" at bounding box center [933, 191] width 173 height 21
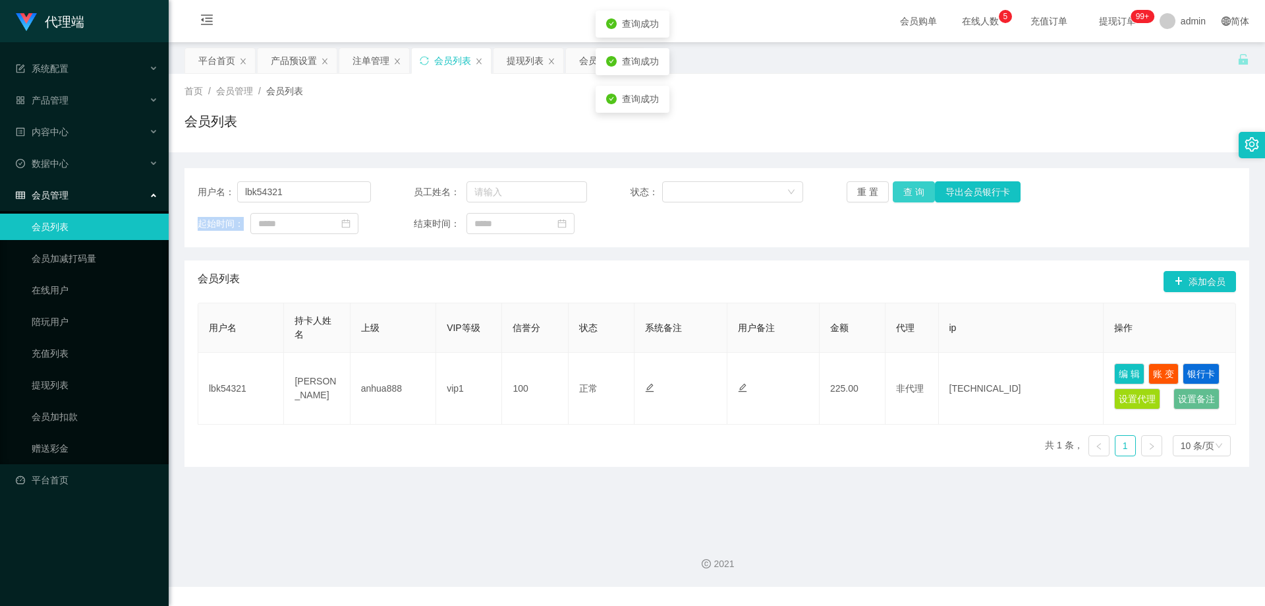
click at [921, 194] on button "查 询" at bounding box center [914, 191] width 42 height 21
click at [920, 192] on div "重 置 查 询 导出会员银行卡" at bounding box center [933, 191] width 173 height 21
click at [920, 192] on button "查 询" at bounding box center [914, 191] width 42 height 21
click at [920, 189] on button "查 询" at bounding box center [914, 191] width 42 height 21
click at [913, 193] on button "查 询" at bounding box center [914, 191] width 42 height 21
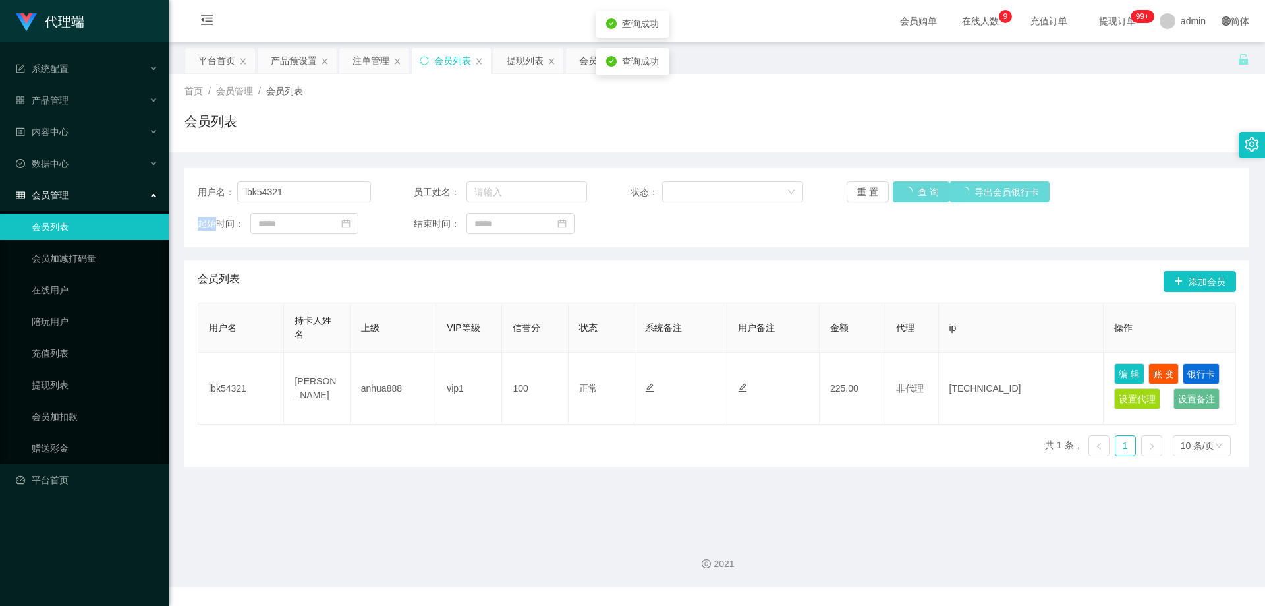
click at [914, 193] on div "重 置 查 询 导出会员银行卡" at bounding box center [933, 191] width 173 height 21
click at [914, 193] on button "查 询" at bounding box center [914, 191] width 42 height 21
click at [914, 193] on div "重 置 查 询 导出会员银行卡" at bounding box center [933, 191] width 173 height 21
click at [914, 193] on button "查 询" at bounding box center [914, 191] width 42 height 21
click at [901, 188] on button "查 询" at bounding box center [914, 191] width 42 height 21
